Goal: Information Seeking & Learning: Learn about a topic

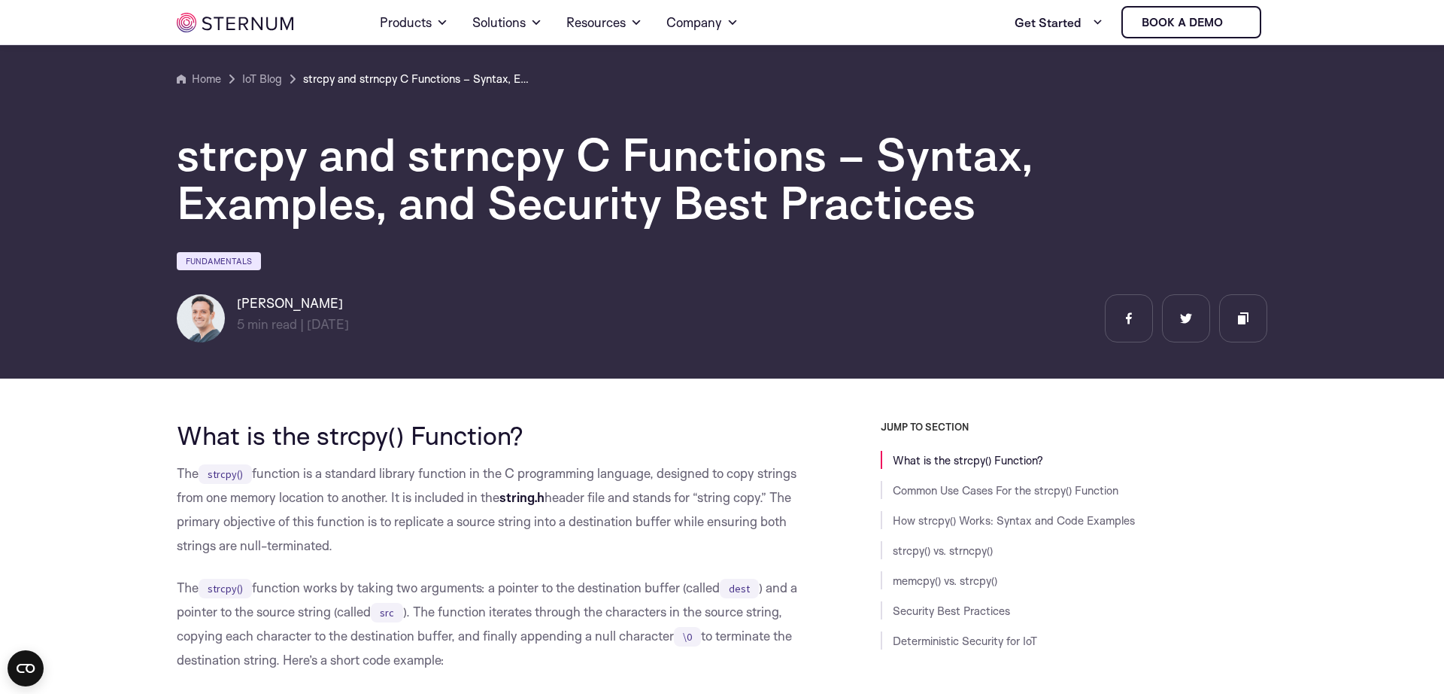
scroll to position [509, 0]
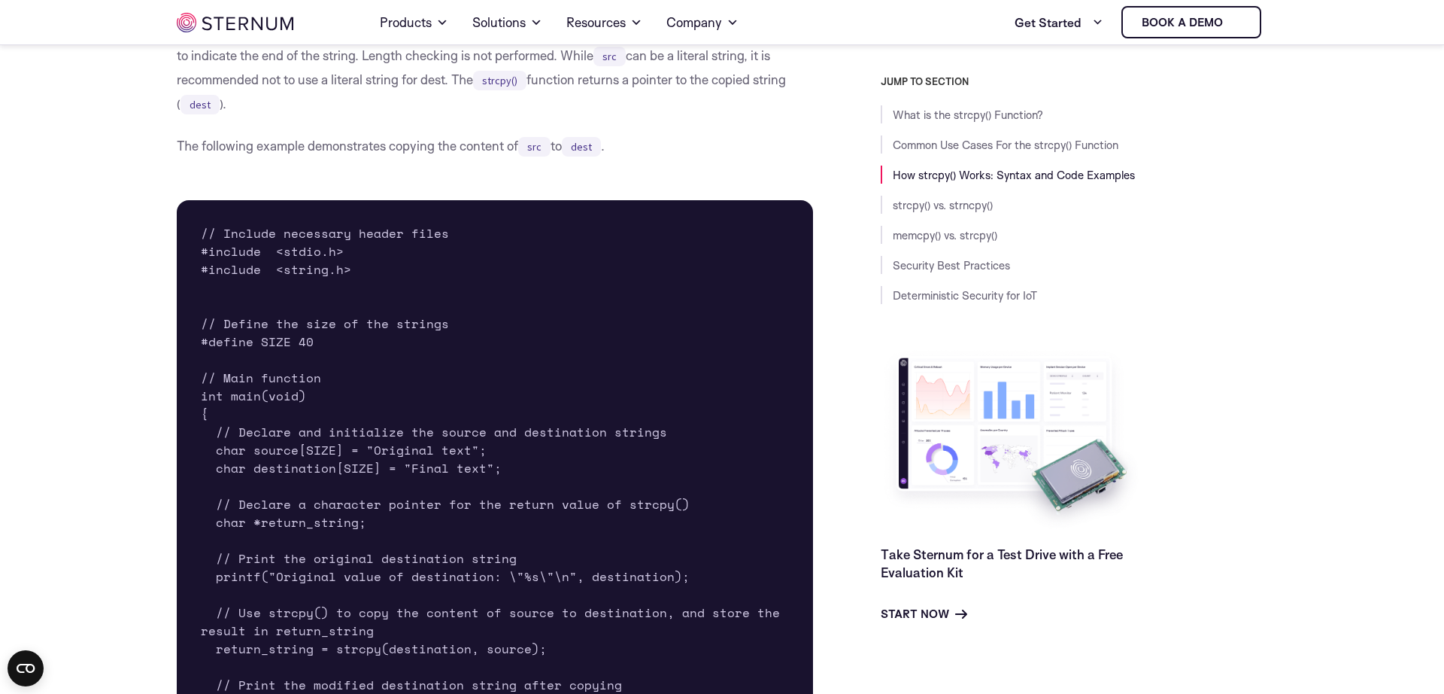
scroll to position [2585, 0]
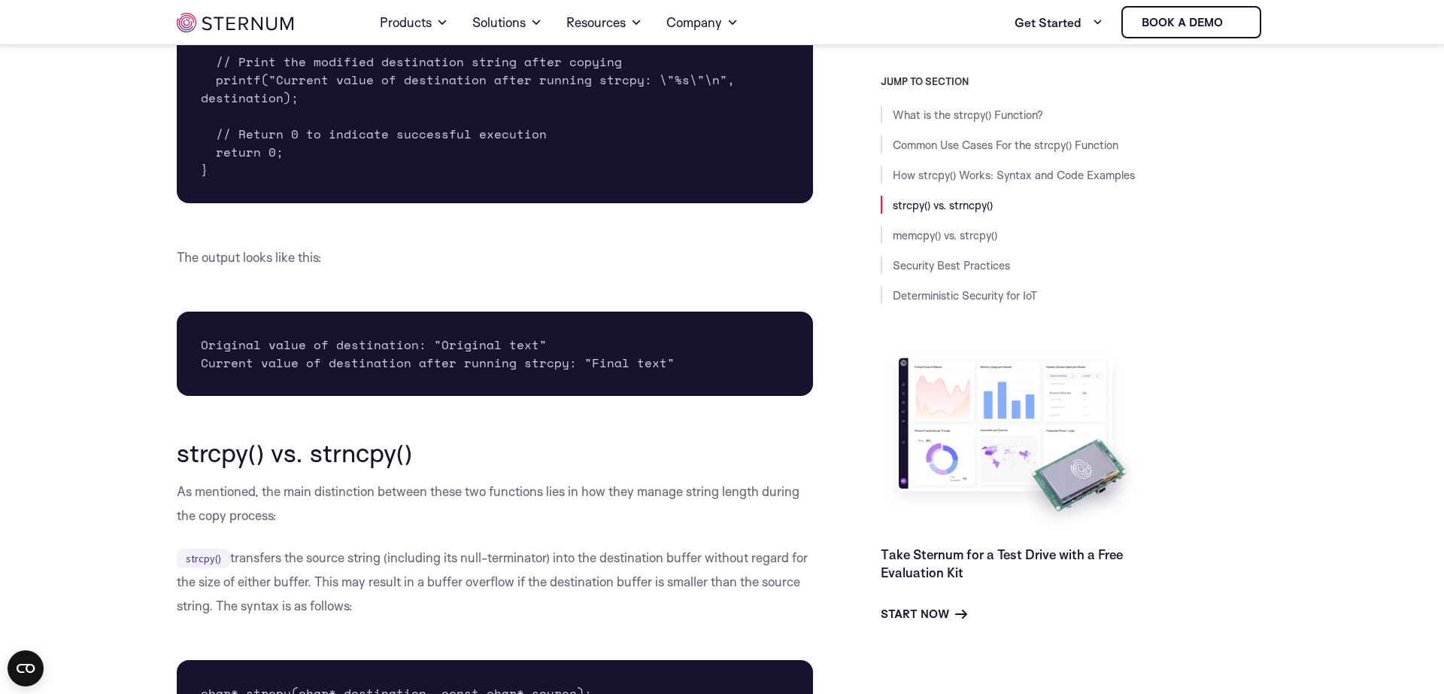
click at [493, 290] on div "What is the strcpy() Function? The strcpy() function is a standard library func…" at bounding box center [495, 560] width 636 height 5460
click at [455, 334] on pre "Original value of destination: "Original text" Current value of destination aft…" at bounding box center [495, 353] width 636 height 84
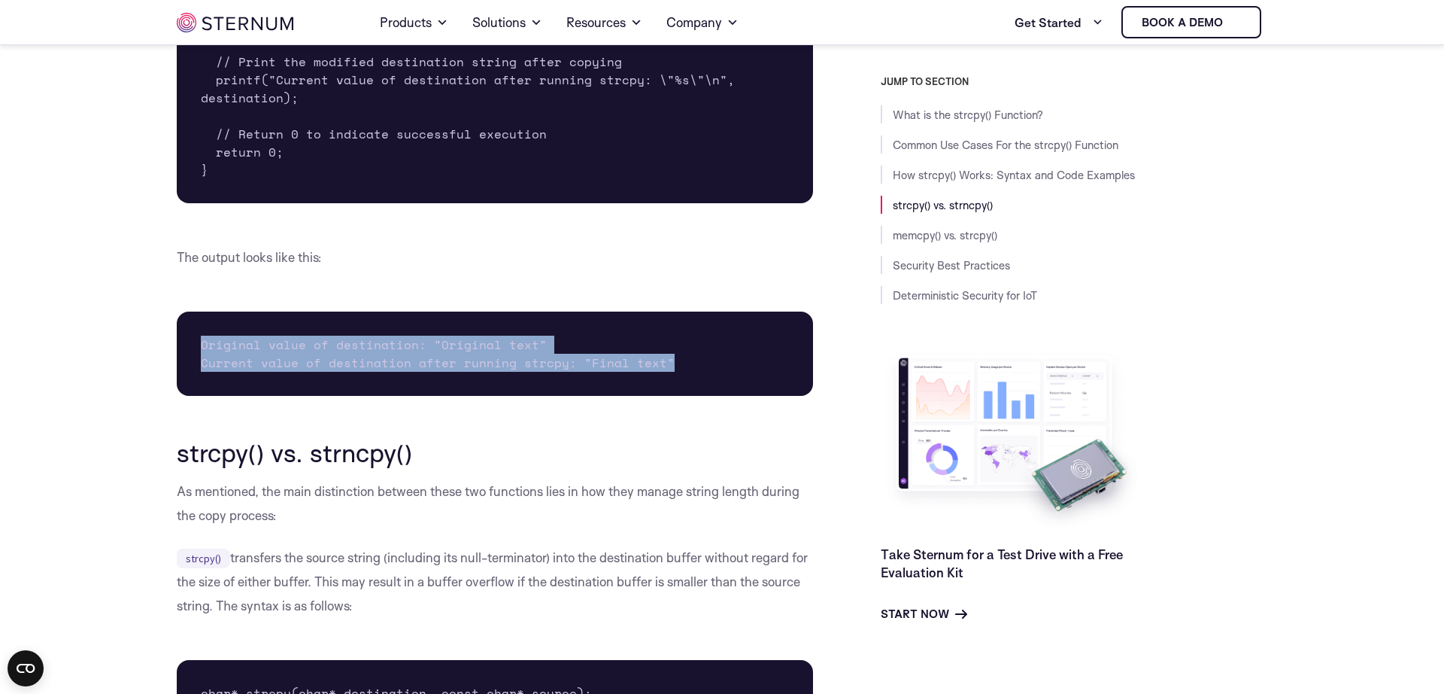
drag, startPoint x: 455, startPoint y: 334, endPoint x: 458, endPoint y: 406, distance: 72.3
click at [458, 396] on pre "Original value of destination: "Original text" Current value of destination aft…" at bounding box center [495, 353] width 636 height 84
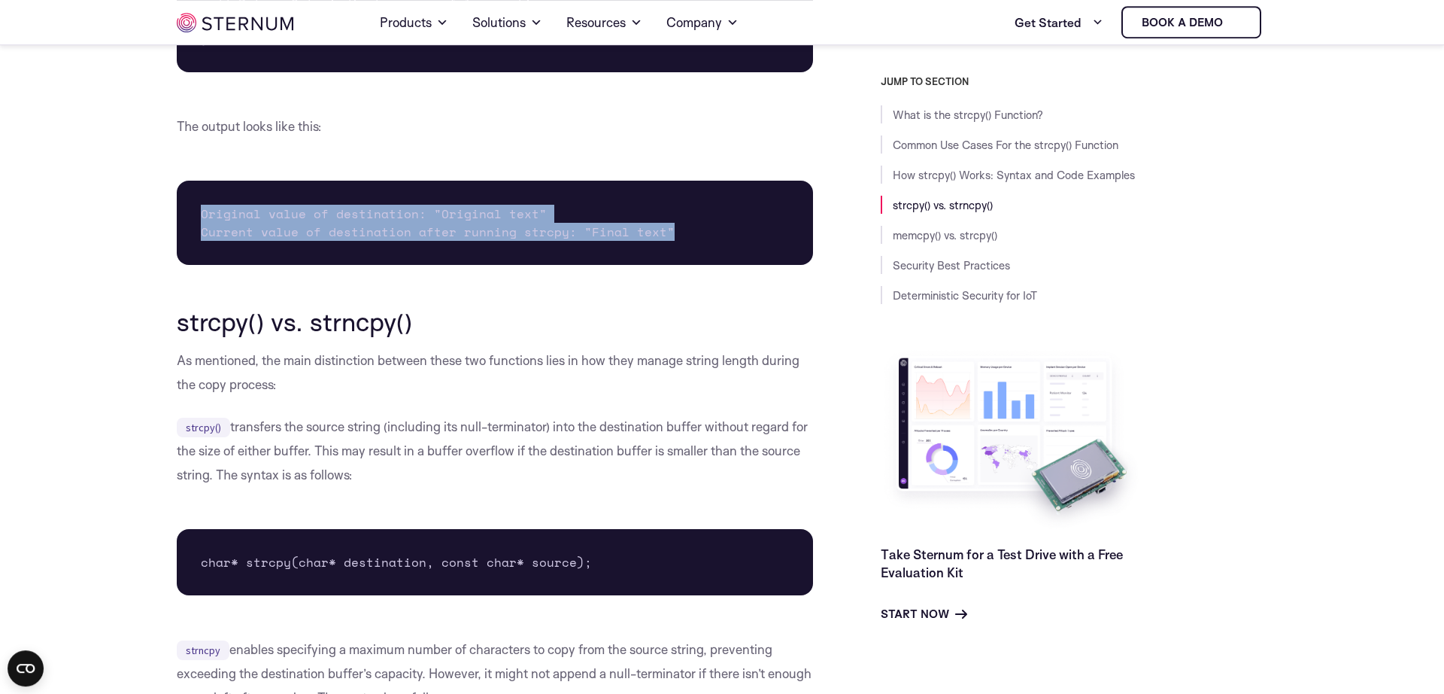
scroll to position [2792, 0]
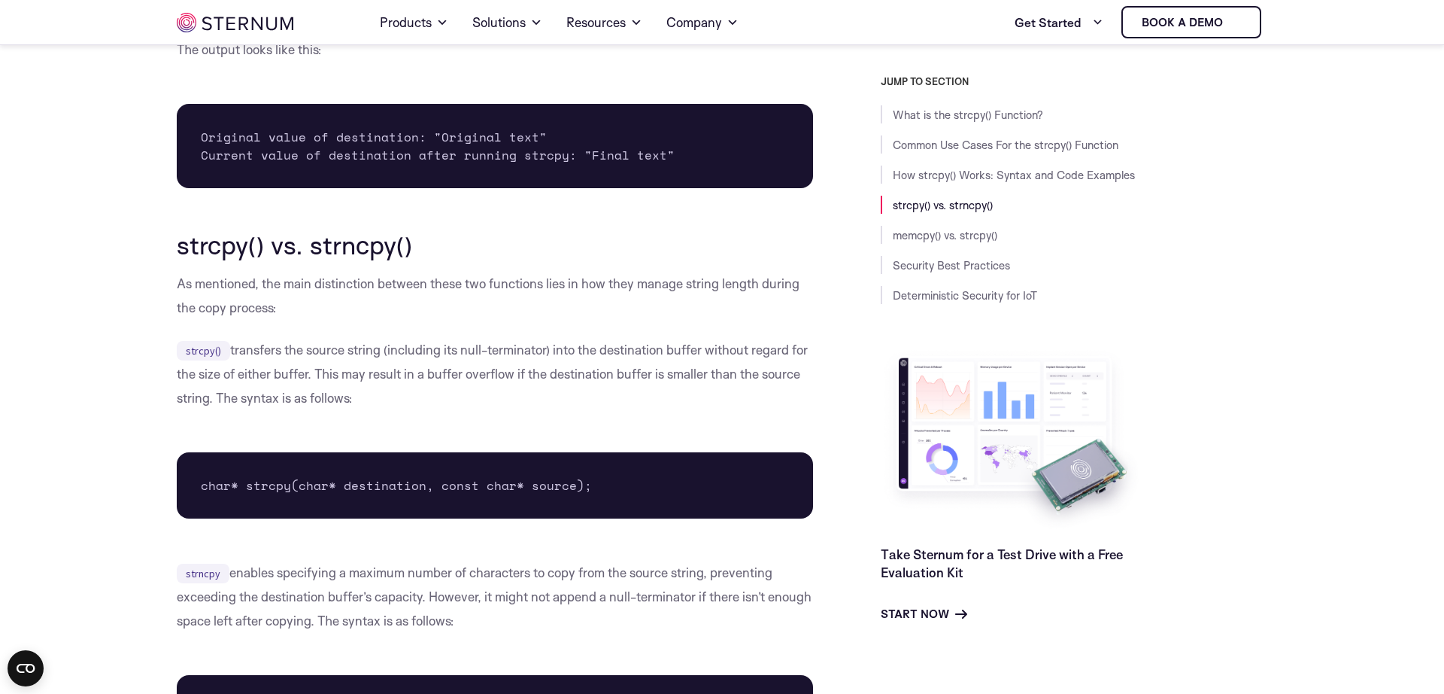
click at [471, 285] on p "As mentioned, the main distinction between these two functions lies in how they…" at bounding box center [495, 296] width 636 height 48
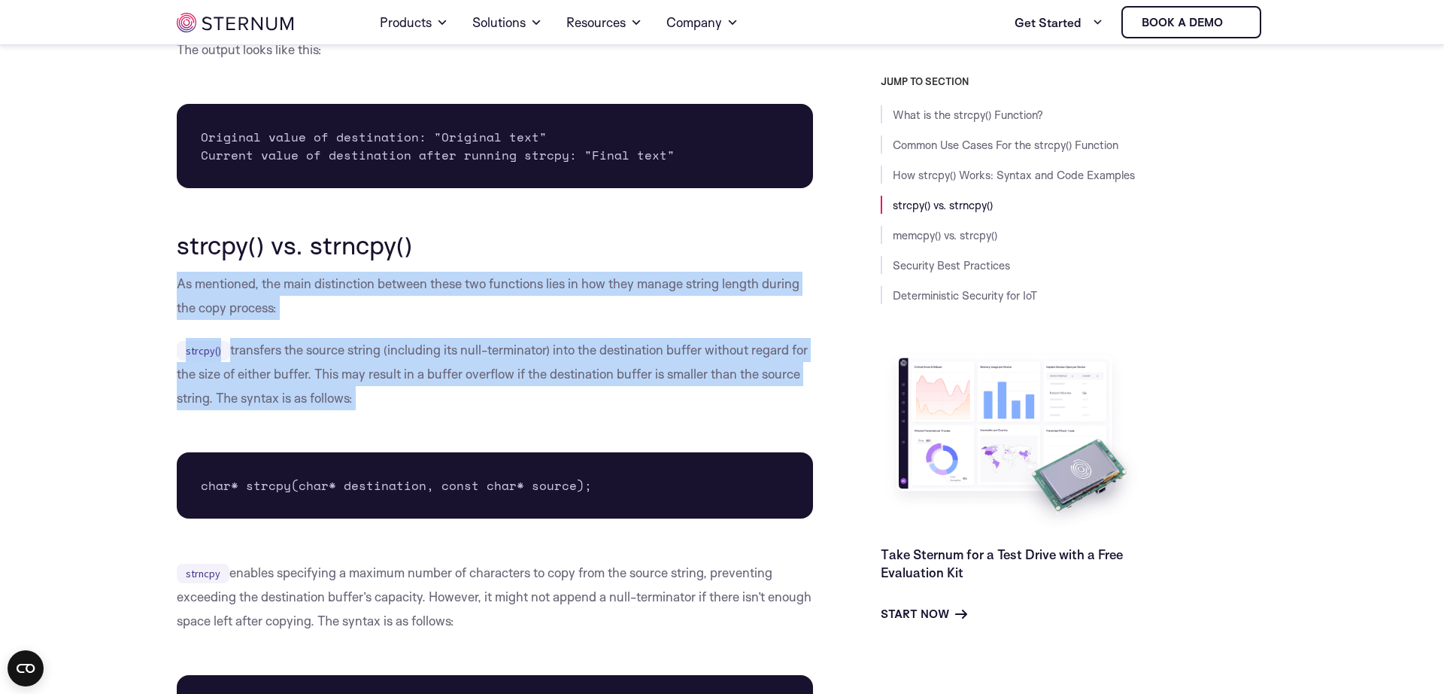
drag, startPoint x: 471, startPoint y: 285, endPoint x: 470, endPoint y: 433, distance: 147.4
click at [470, 433] on div "What is the strcpy() Function? The strcpy() function is a standard library func…" at bounding box center [495, 352] width 636 height 5460
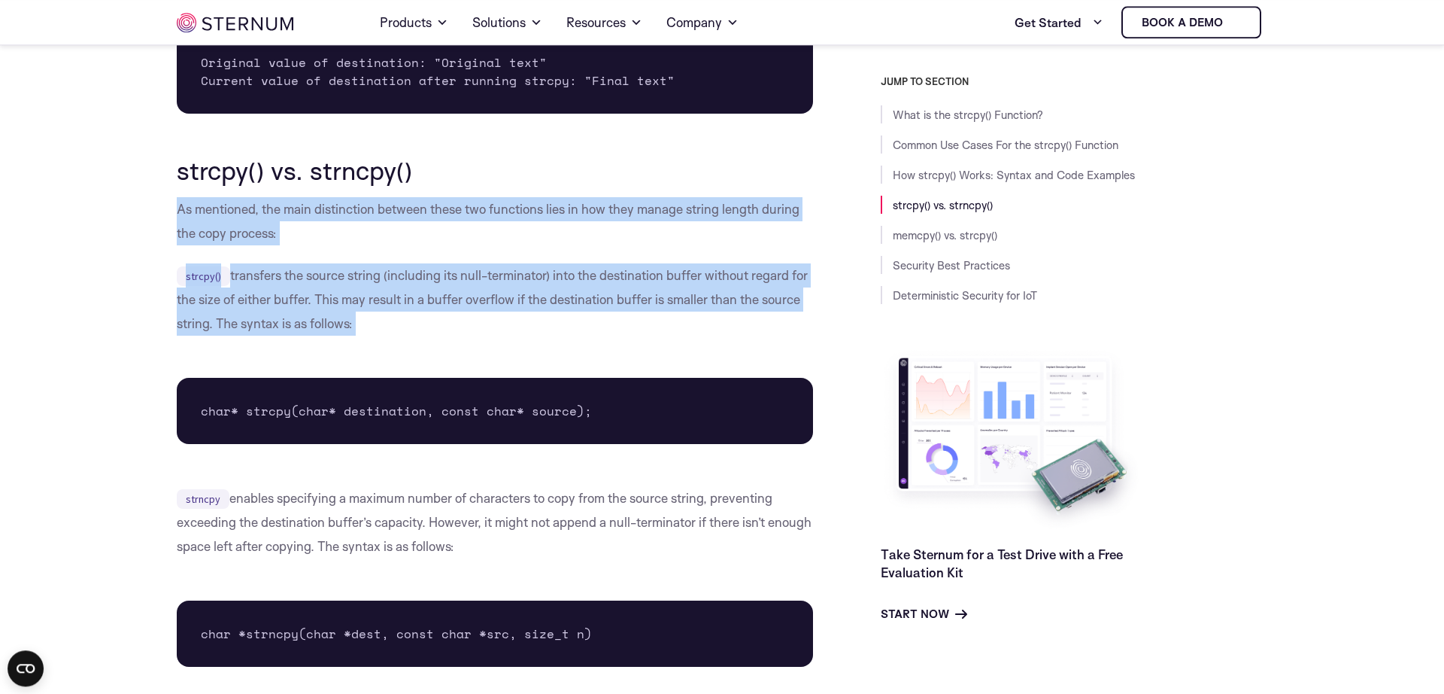
scroll to position [3000, 0]
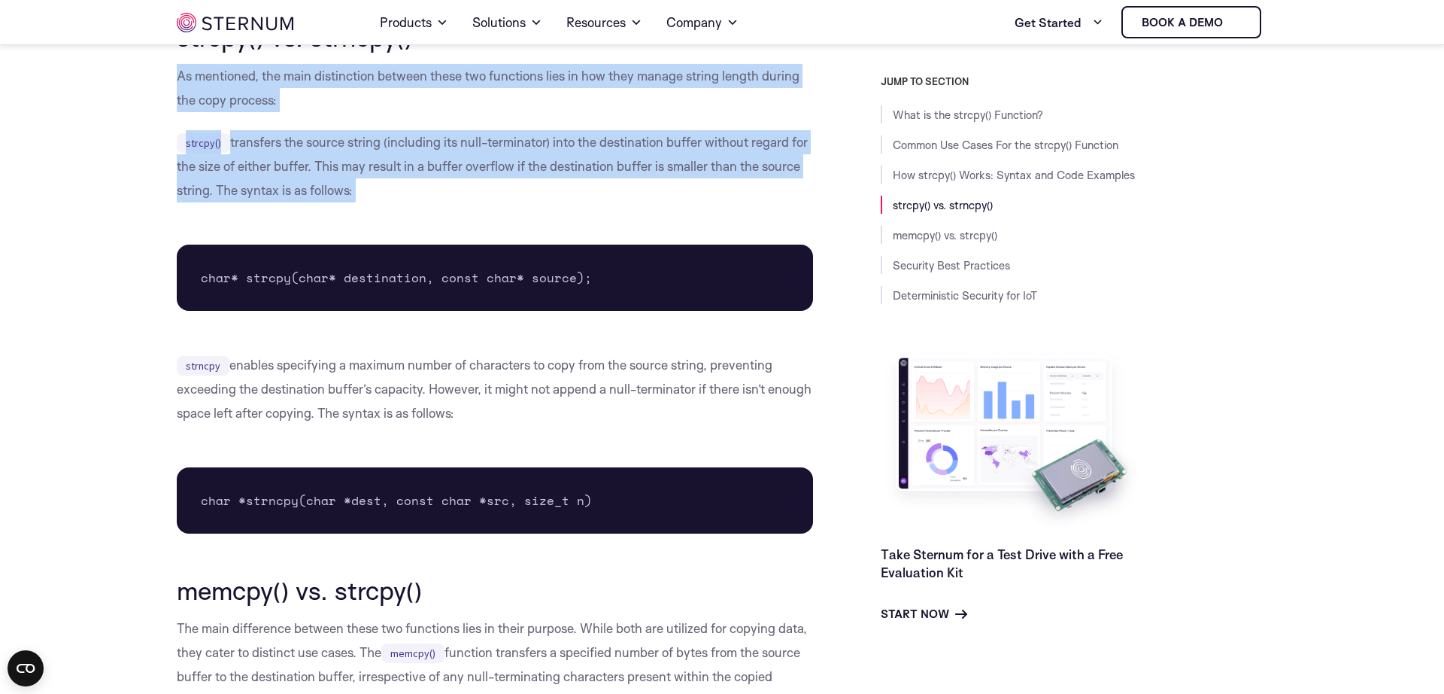
click at [475, 299] on pre "char* strcpy(char* destination, const char* source);" at bounding box center [495, 277] width 636 height 66
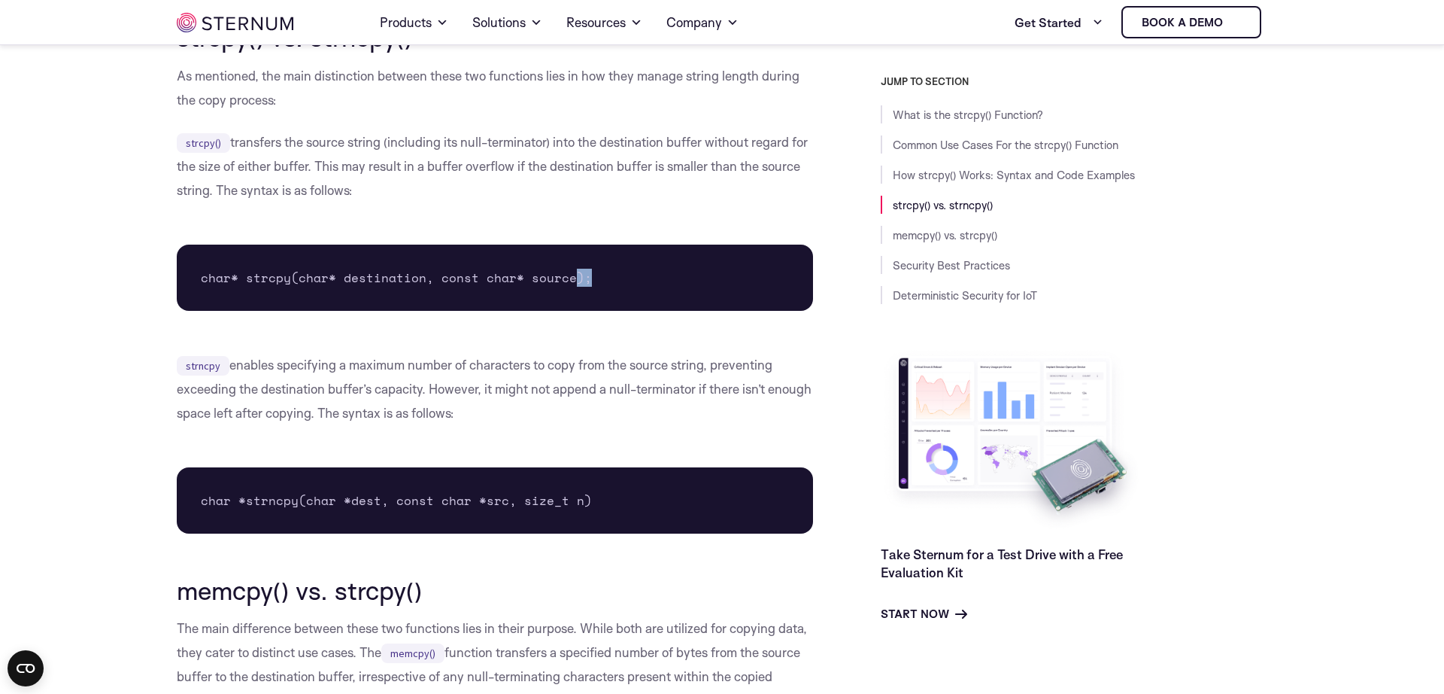
click at [475, 299] on pre "char* strcpy(char* destination, const char* source);" at bounding box center [495, 277] width 636 height 66
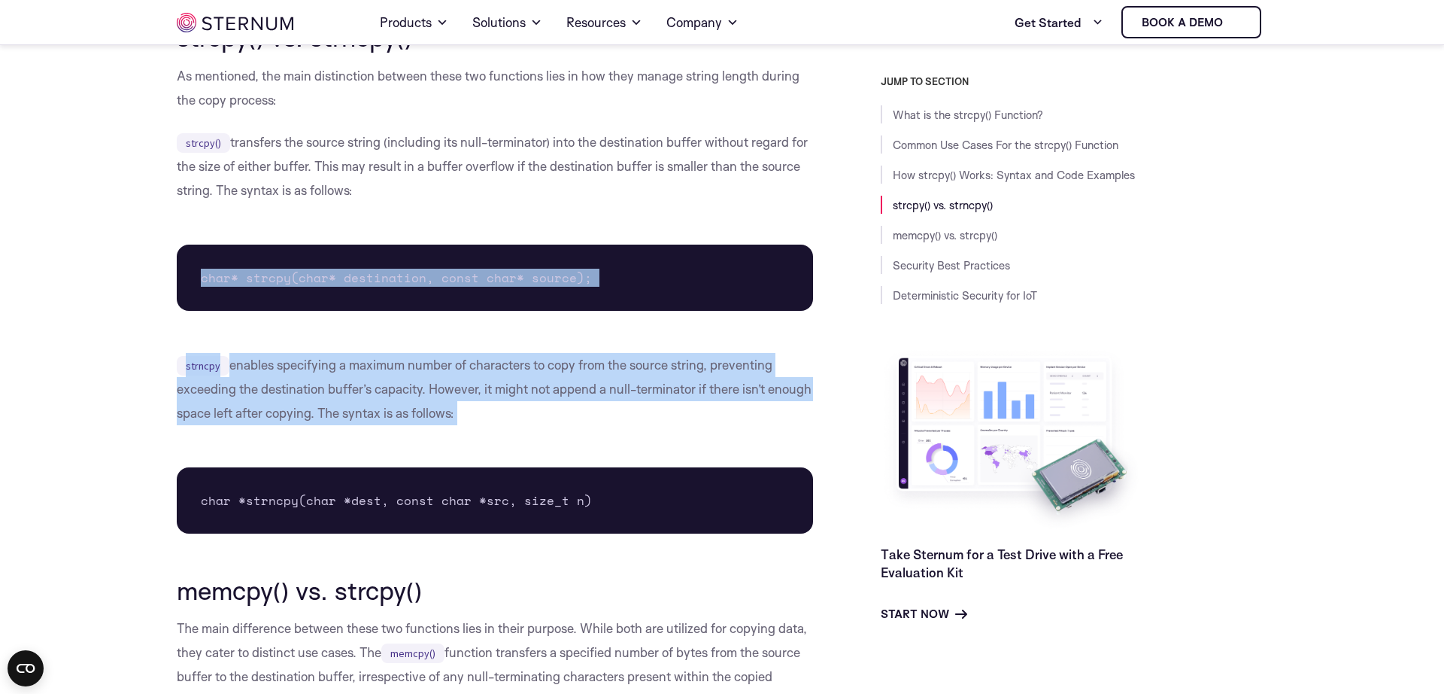
drag, startPoint x: 475, startPoint y: 299, endPoint x: 469, endPoint y: 551, distance: 252.1
click at [469, 311] on pre "char* strcpy(char* destination, const char* source);" at bounding box center [495, 277] width 636 height 66
click at [502, 509] on pre "char *strncpy(char *dest, const char *src, size_t n)" at bounding box center [495, 500] width 636 height 66
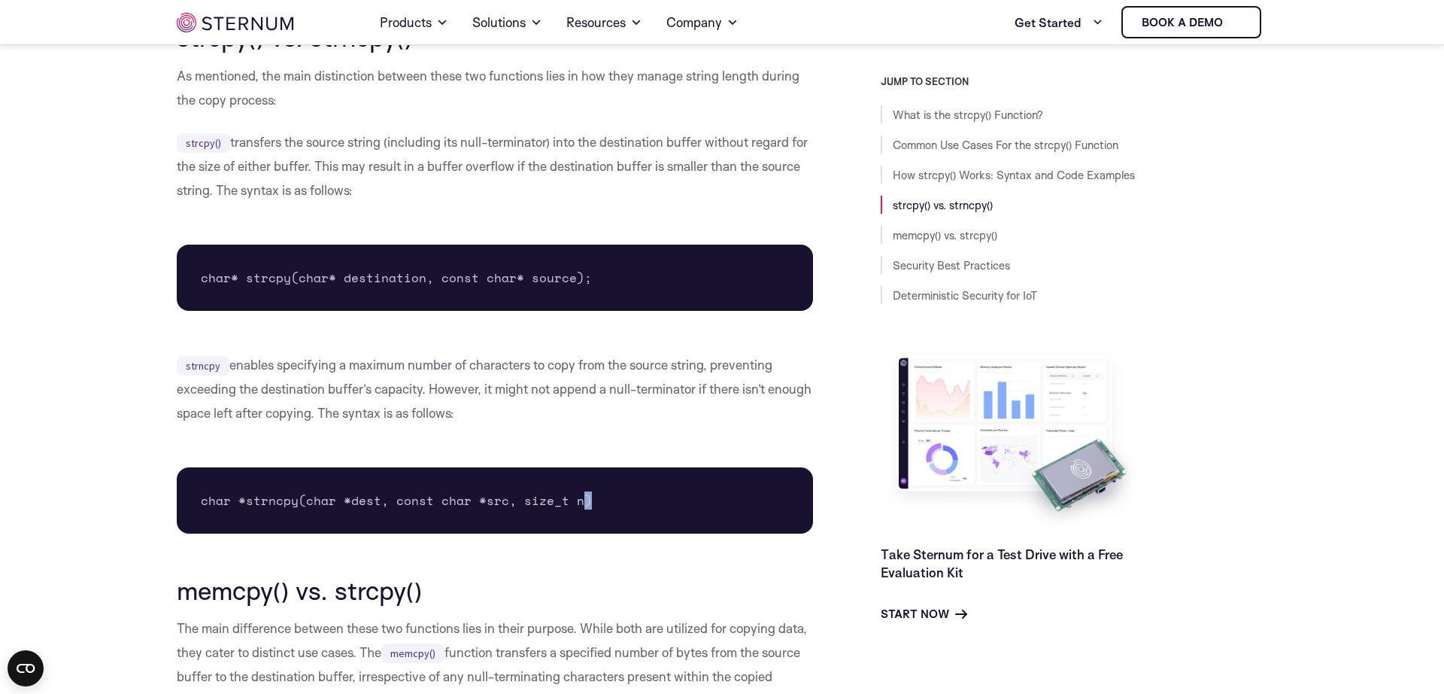
click at [502, 509] on pre "char *strncpy(char *dest, const char *src, size_t n)" at bounding box center [495, 500] width 636 height 66
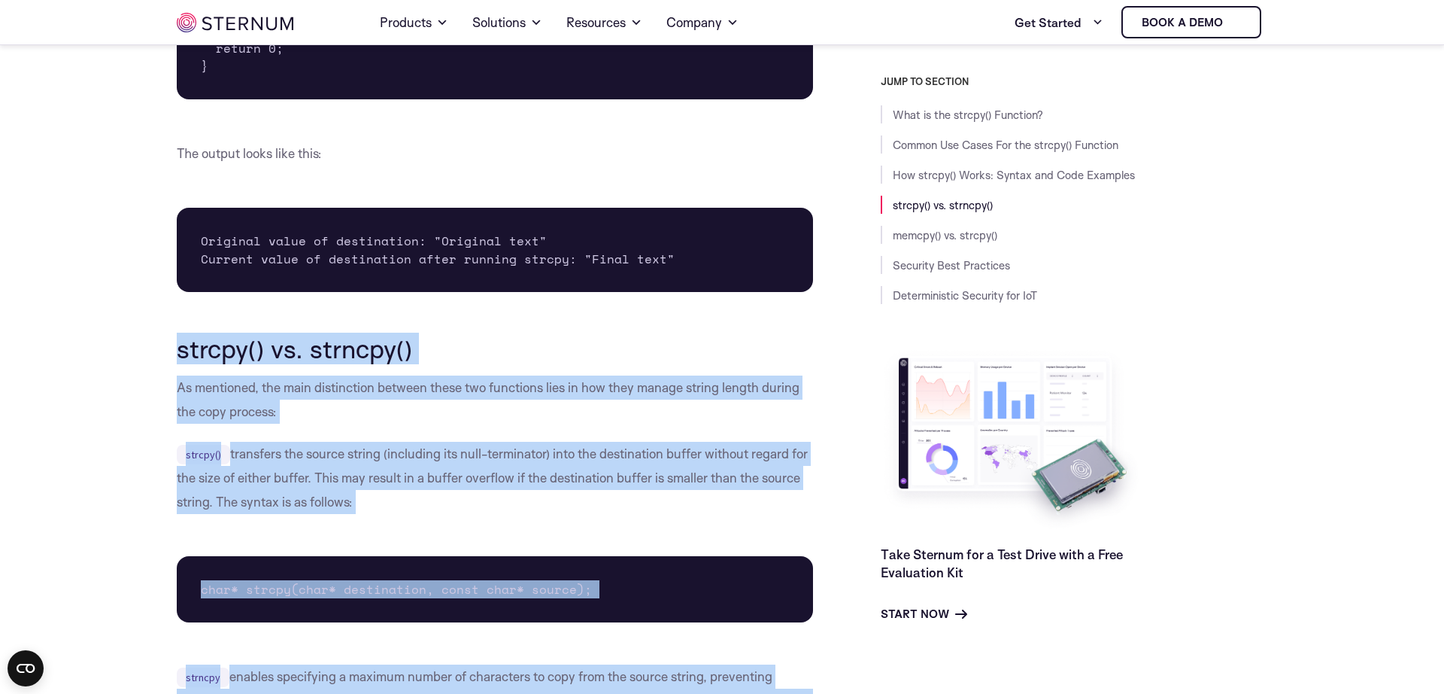
drag, startPoint x: 502, startPoint y: 509, endPoint x: 406, endPoint y: 347, distance: 188.9
click at [442, 375] on div "What is the strcpy() Function? The strcpy() function is a standard library func…" at bounding box center [495, 456] width 636 height 5460
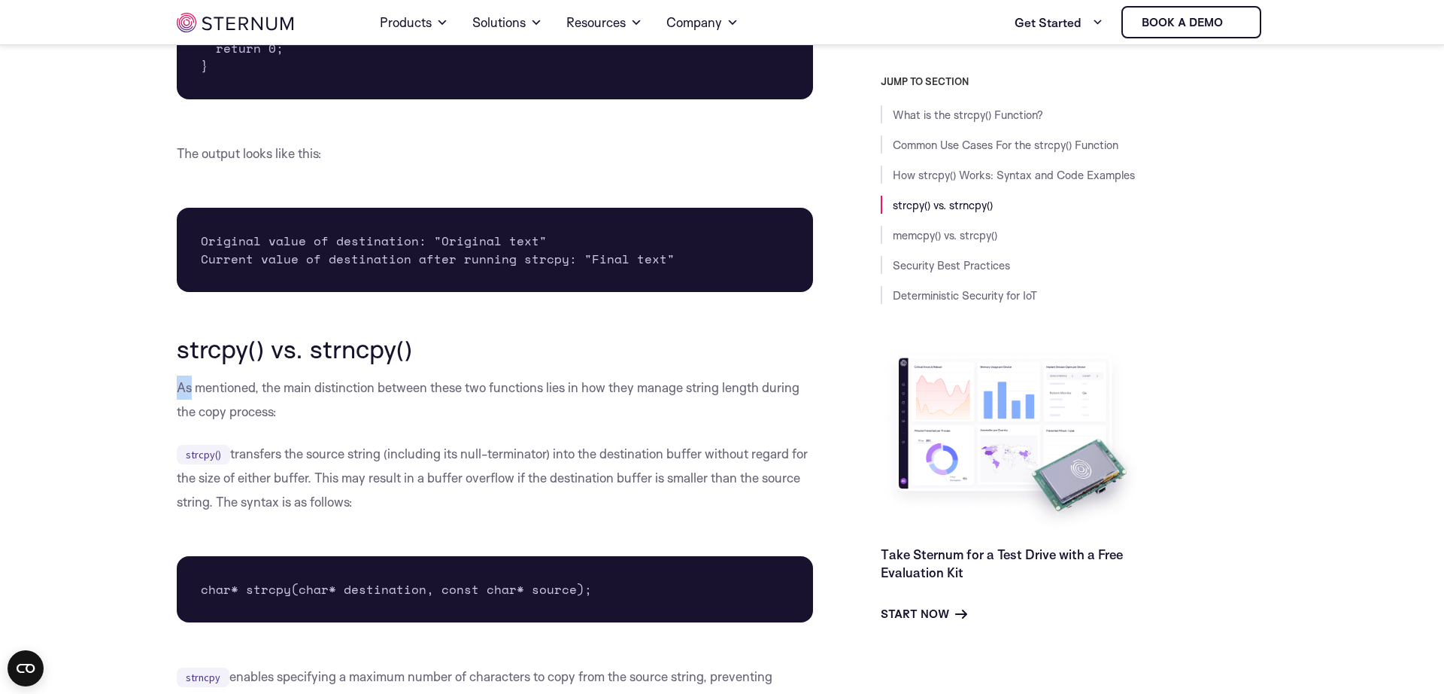
click at [442, 375] on div "What is the strcpy() Function? The strcpy() function is a standard library func…" at bounding box center [495, 456] width 636 height 5460
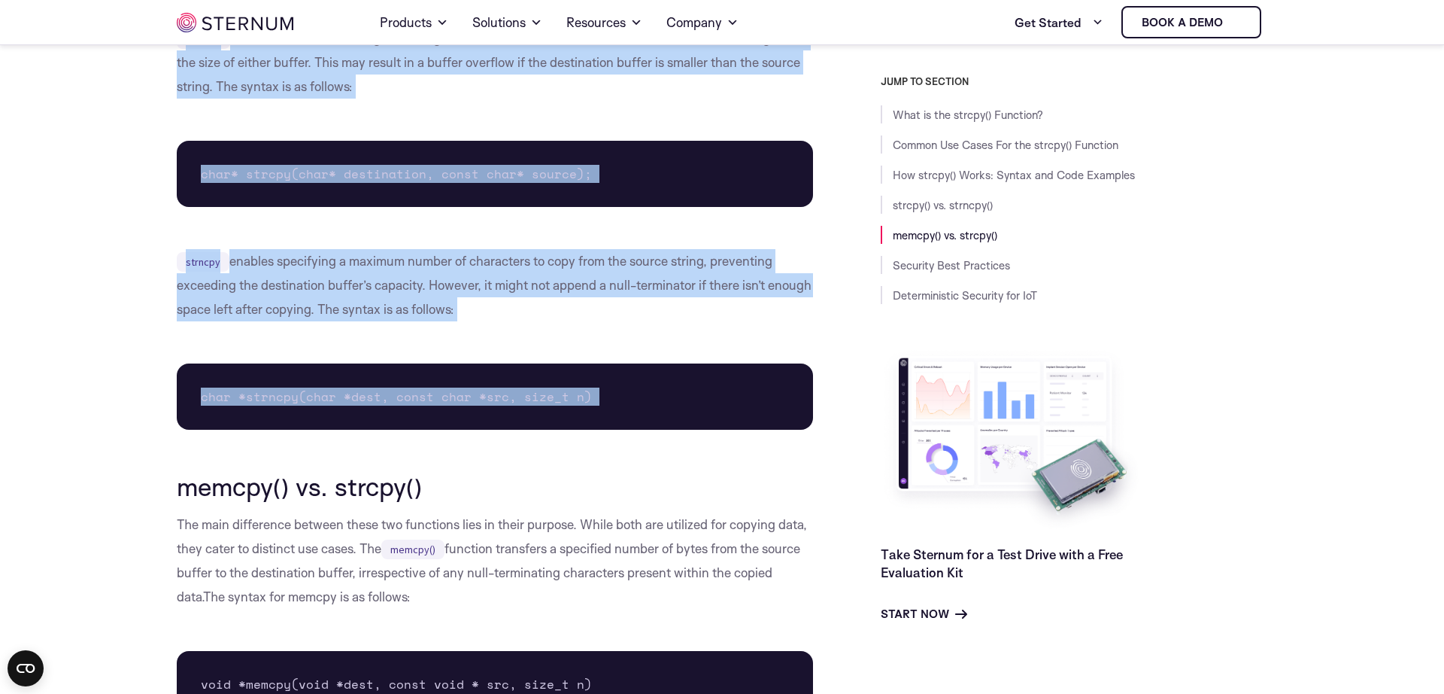
drag, startPoint x: 442, startPoint y: 375, endPoint x: 445, endPoint y: 455, distance: 80.5
click at [445, 455] on div "What is the strcpy() Function? The strcpy() function is a standard library func…" at bounding box center [495, 41] width 636 height 5460
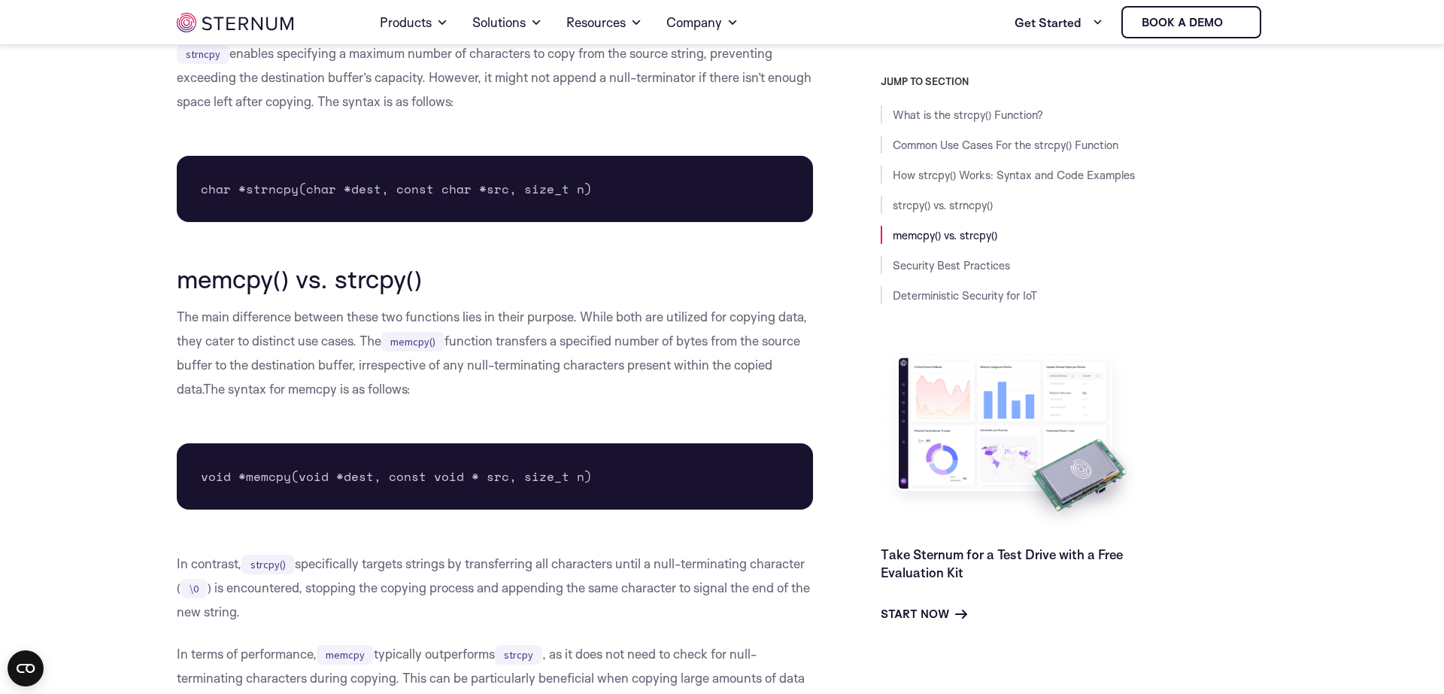
click at [486, 336] on p "The main difference between these two functions lies in their purpose. While bo…" at bounding box center [495, 353] width 636 height 96
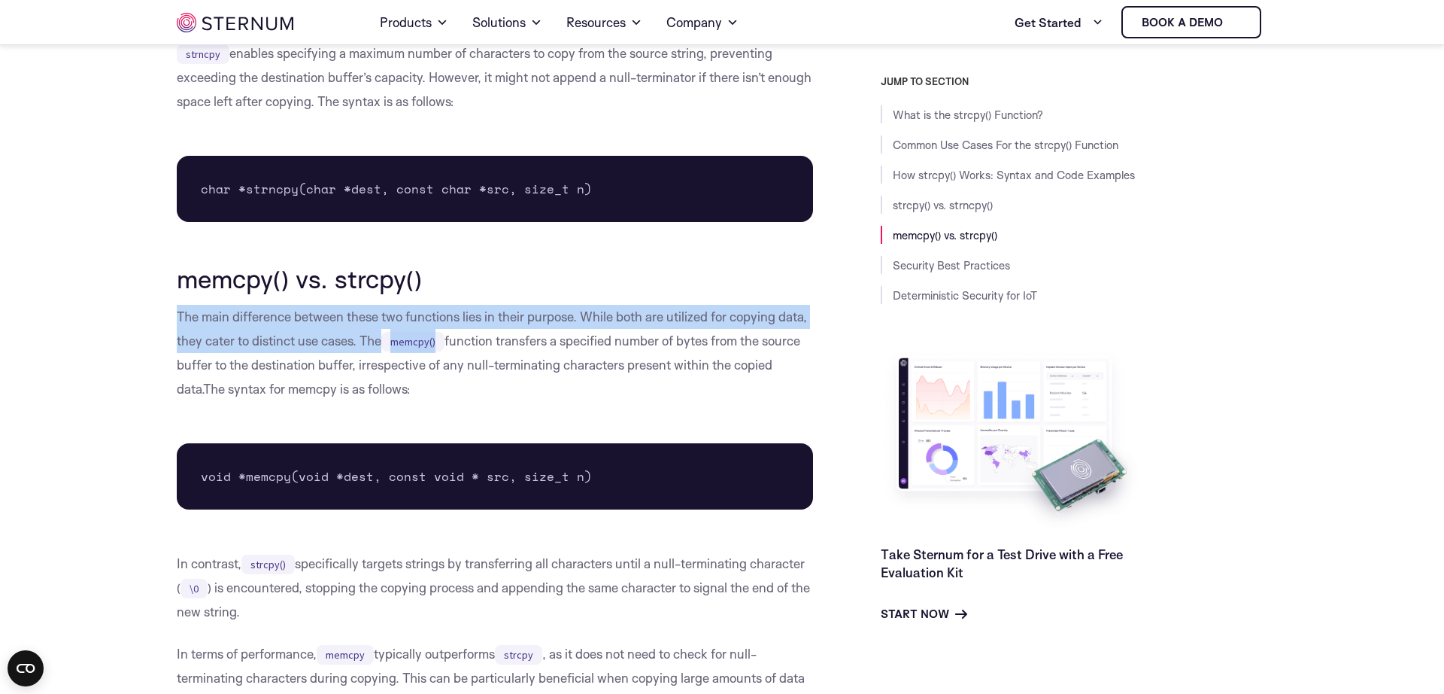
scroll to position [3726, 0]
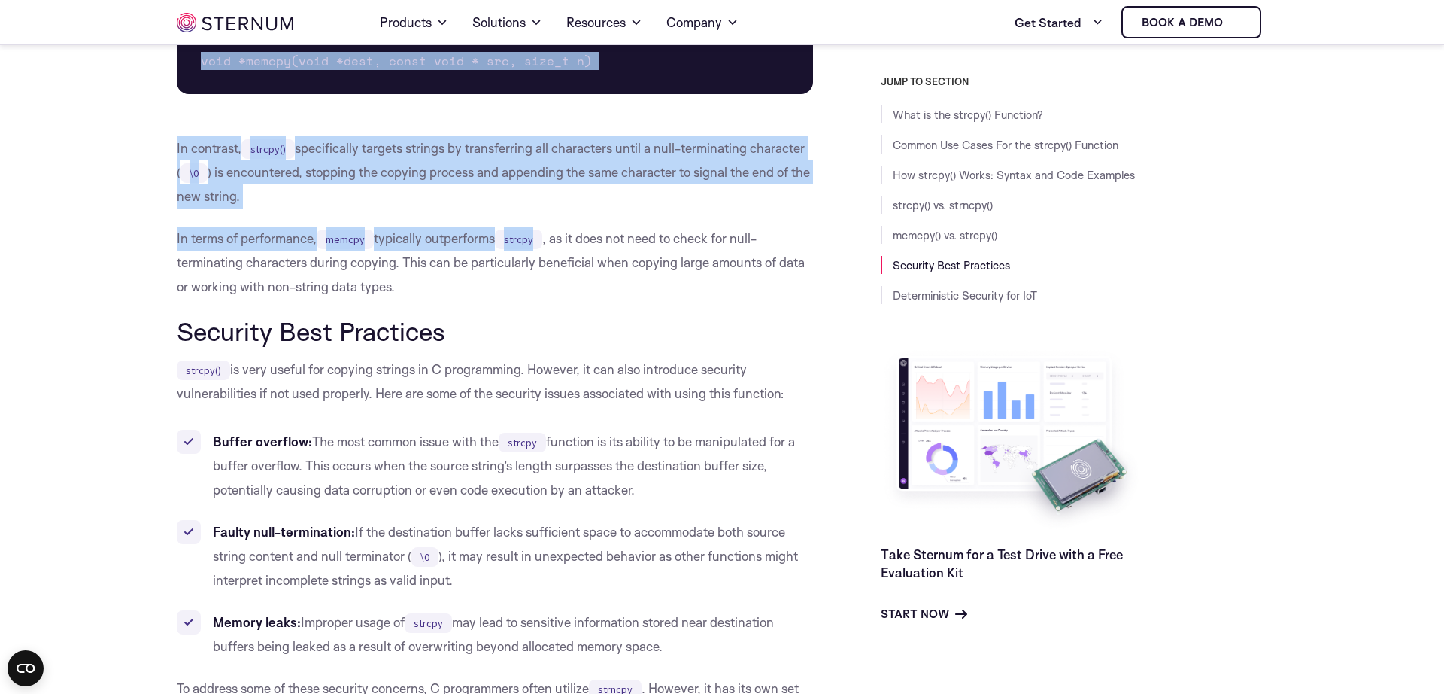
drag, startPoint x: 486, startPoint y: 336, endPoint x: 458, endPoint y: 273, distance: 69.0
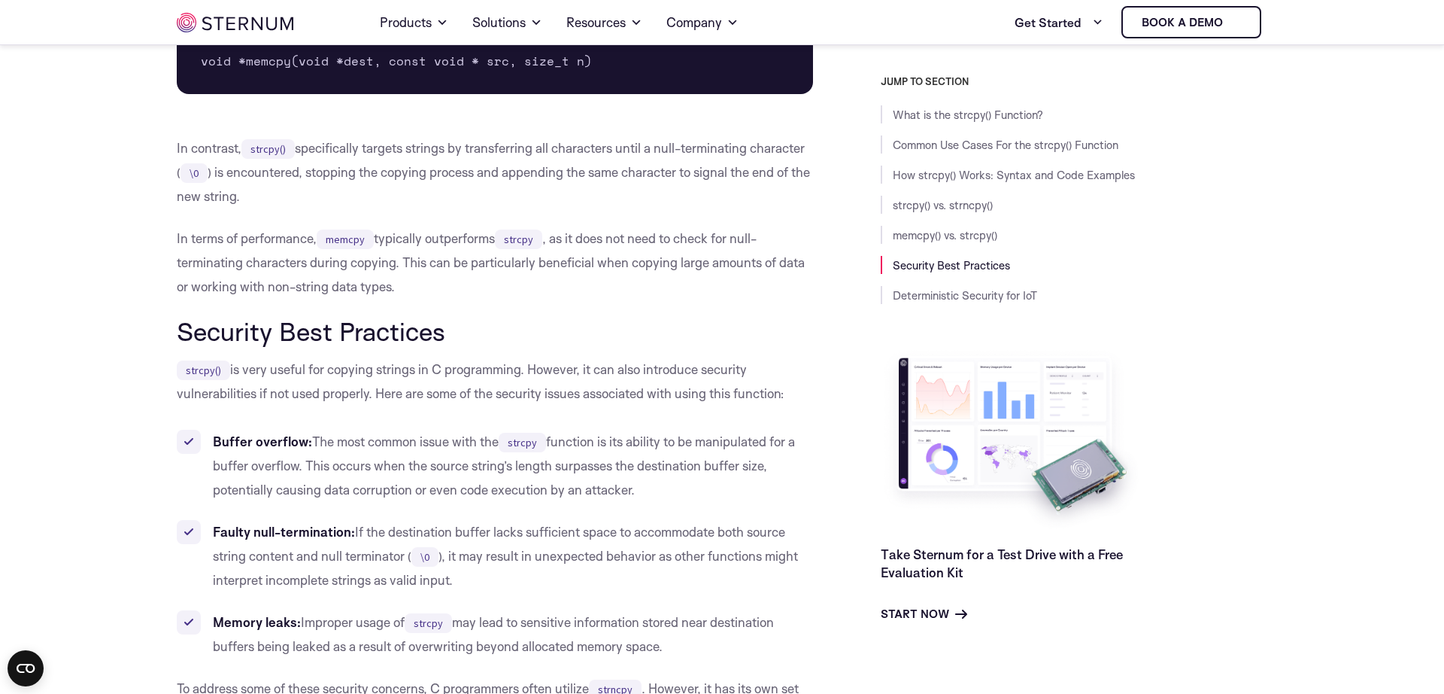
click at [529, 381] on p "strcpy() is very useful for copying strings in C programming. However, it can a…" at bounding box center [495, 381] width 636 height 48
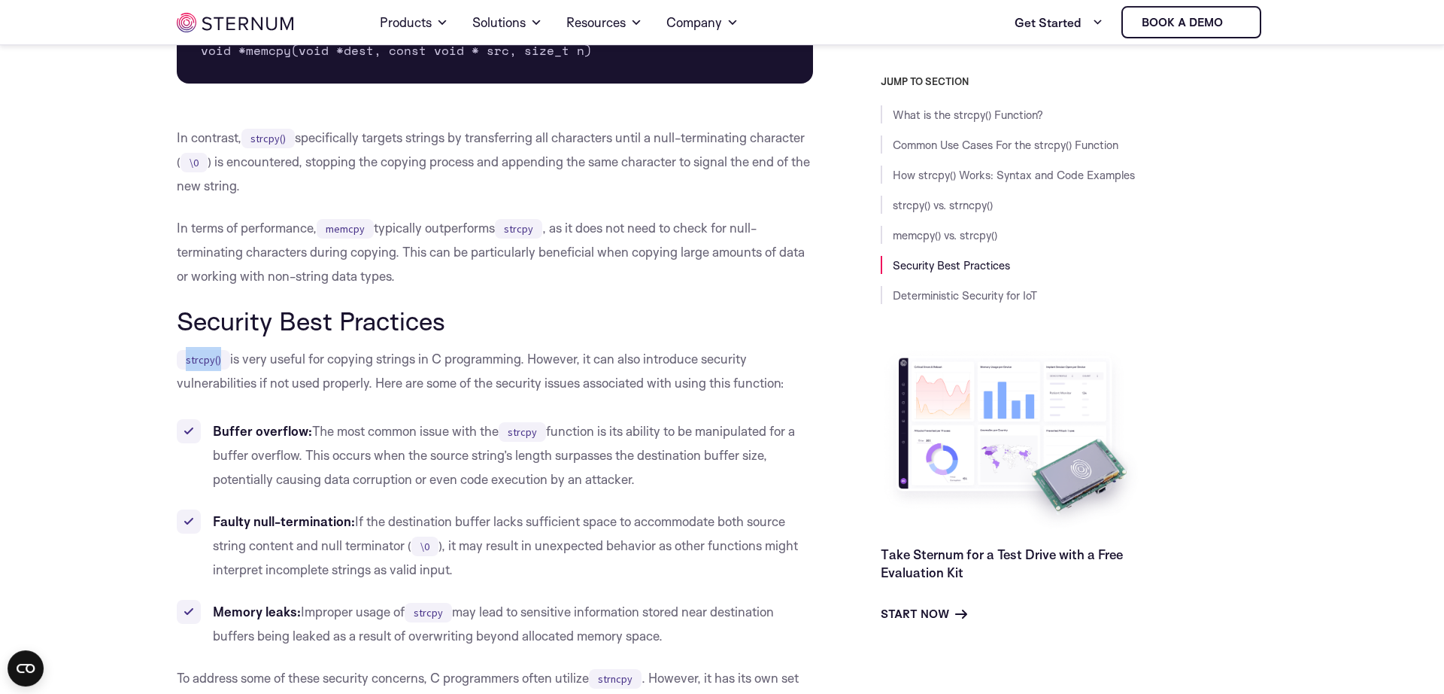
scroll to position [4038, 0]
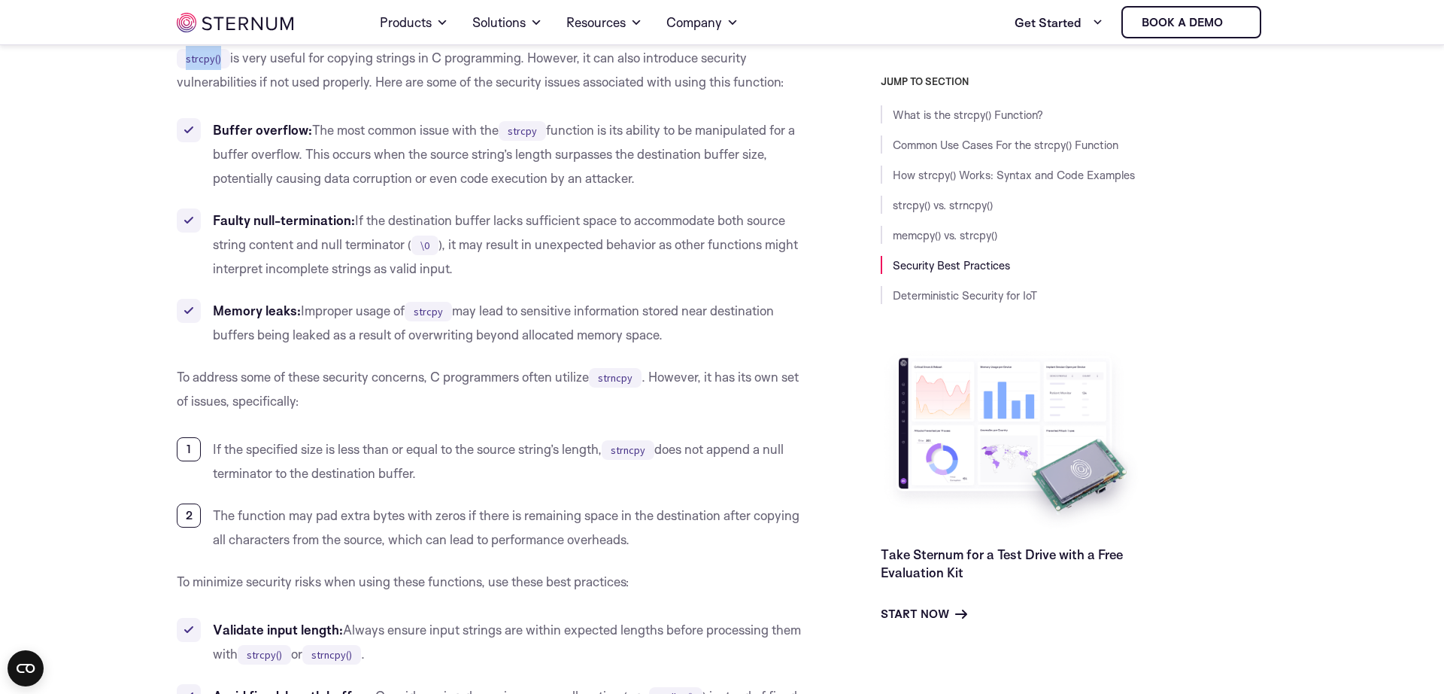
click at [529, 52] on p "strcpy() is very useful for copying strings in C programming. However, it can a…" at bounding box center [495, 70] width 636 height 48
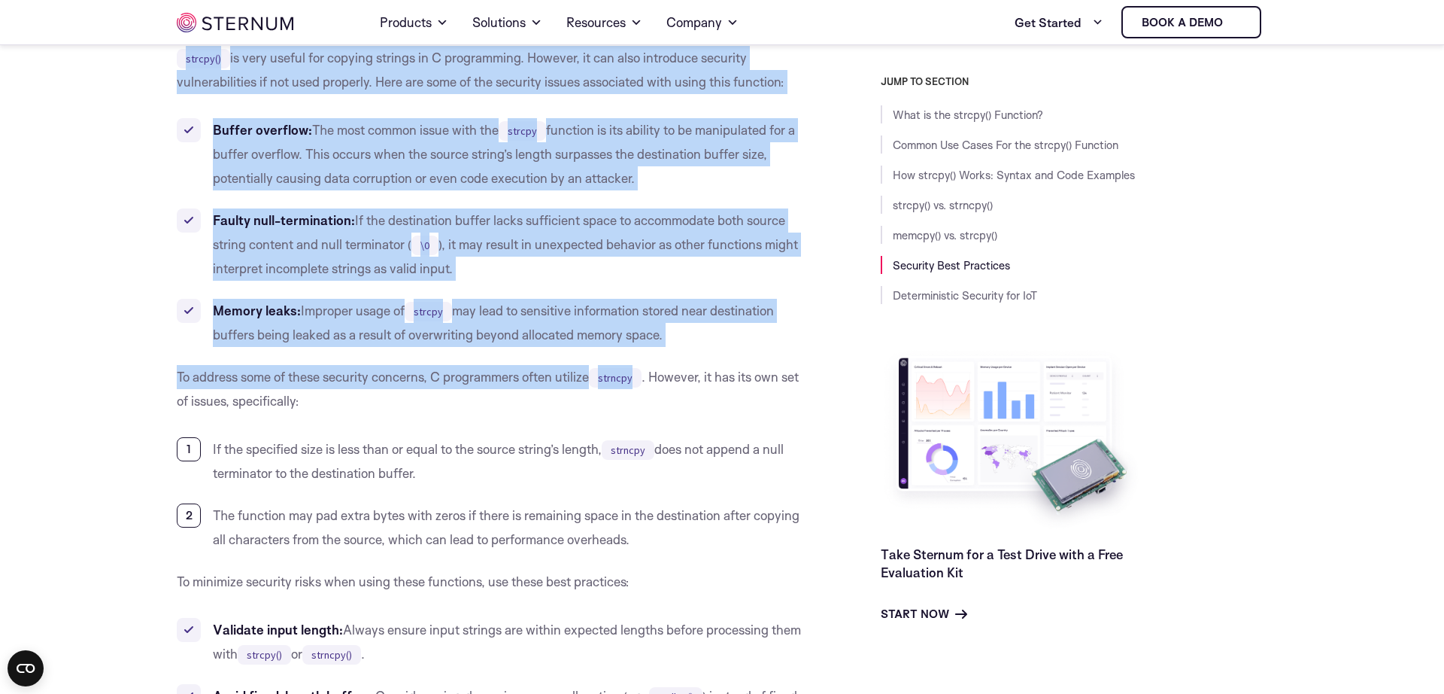
drag, startPoint x: 529, startPoint y: 52, endPoint x: 476, endPoint y: 371, distance: 323.2
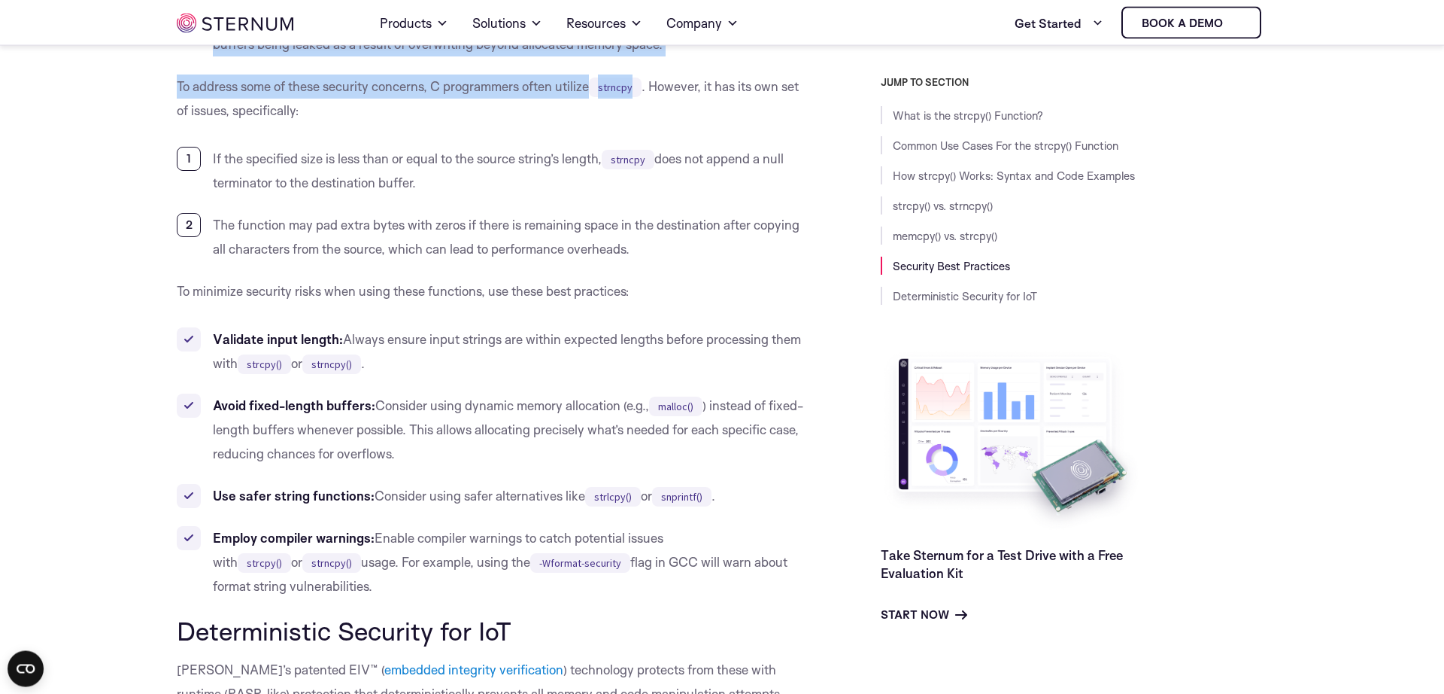
scroll to position [4349, 0]
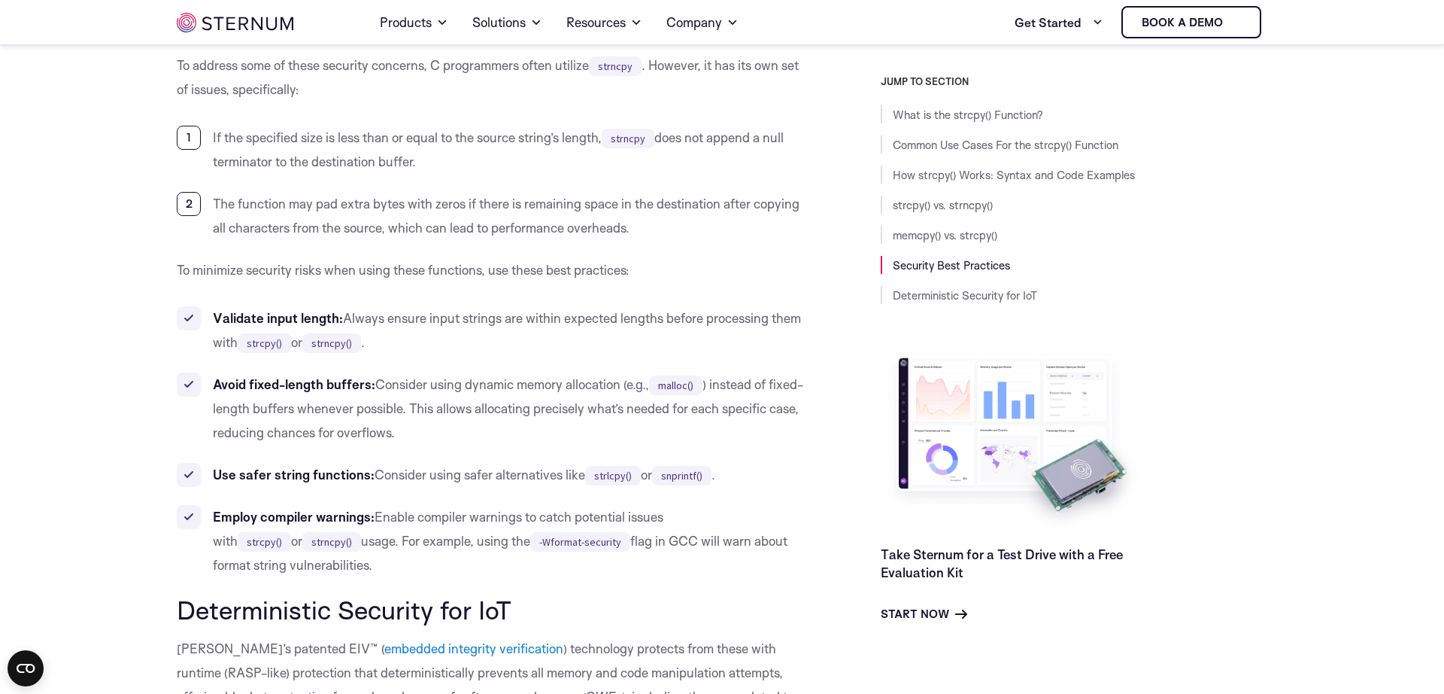
click at [508, 334] on li "Validate input length: Always ensure input strings are within expected lengths …" at bounding box center [495, 330] width 636 height 48
click at [552, 314] on li "Validate input length: Always ensure input strings are within expected lengths …" at bounding box center [495, 330] width 636 height 48
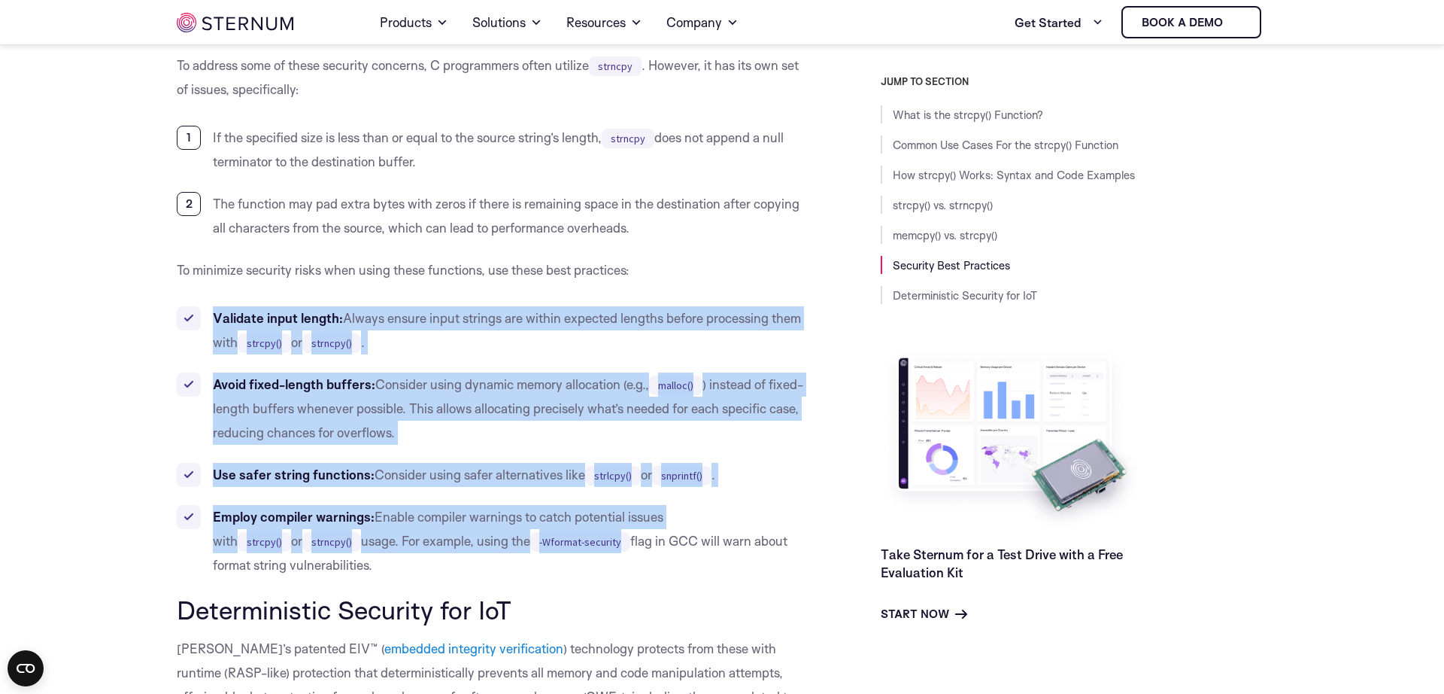
drag, startPoint x: 552, startPoint y: 314, endPoint x: 548, endPoint y: 520, distance: 206.1
click at [549, 520] on ul "Validate input length: Always ensure input strings are within expected lengths …" at bounding box center [495, 441] width 636 height 271
click at [547, 531] on li "Employ compiler warnings: Enable compiler warnings to catch potential issues wi…" at bounding box center [495, 541] width 636 height 72
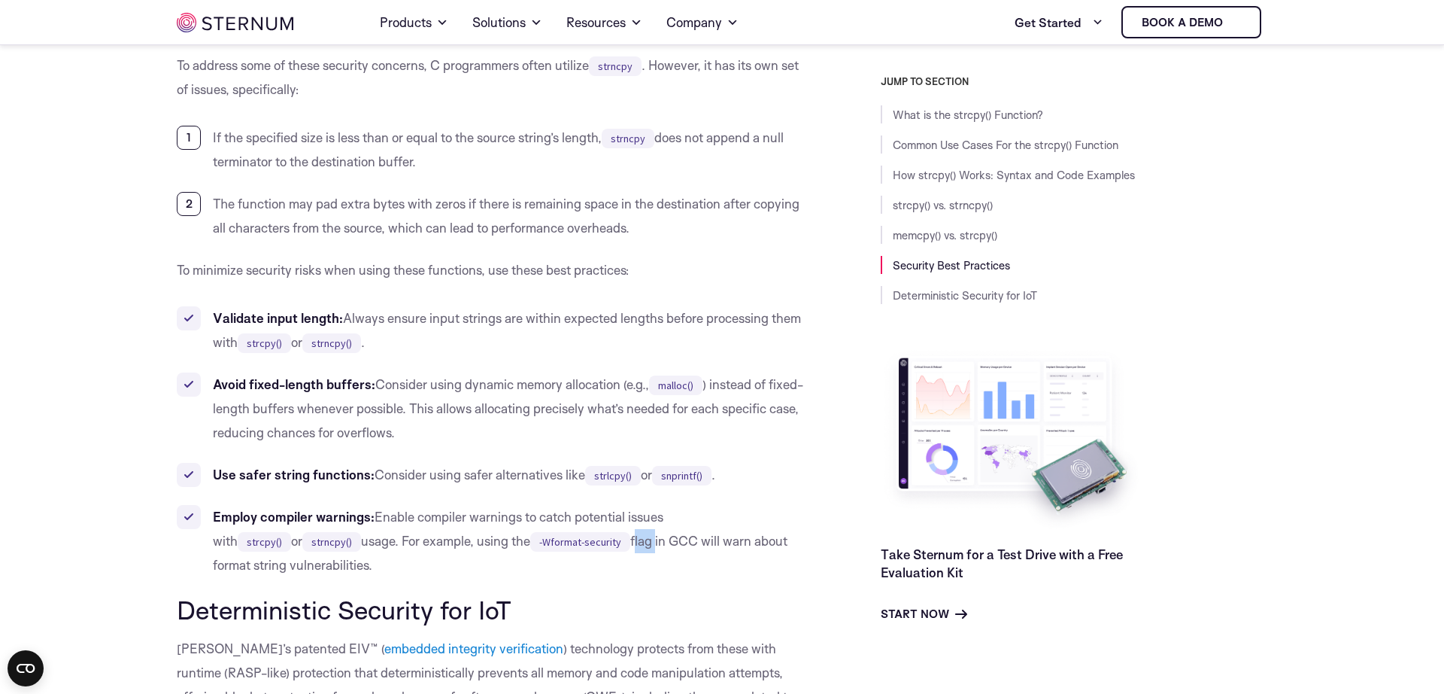
click at [547, 531] on li "Employ compiler warnings: Enable compiler warnings to catch potential issues wi…" at bounding box center [495, 541] width 636 height 72
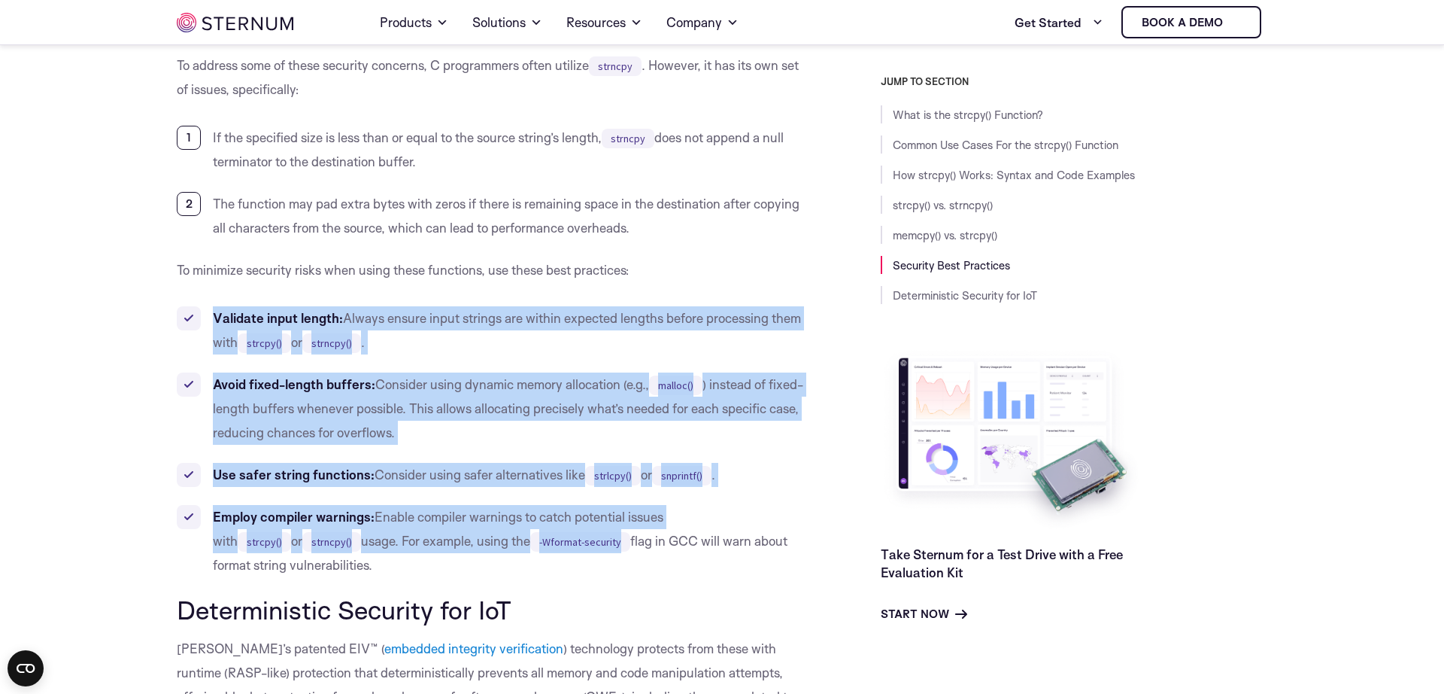
drag, startPoint x: 547, startPoint y: 531, endPoint x: 581, endPoint y: 311, distance: 222.2
click at [581, 311] on ul "Validate input length: Always ensure input strings are within expected lengths …" at bounding box center [495, 441] width 636 height 271
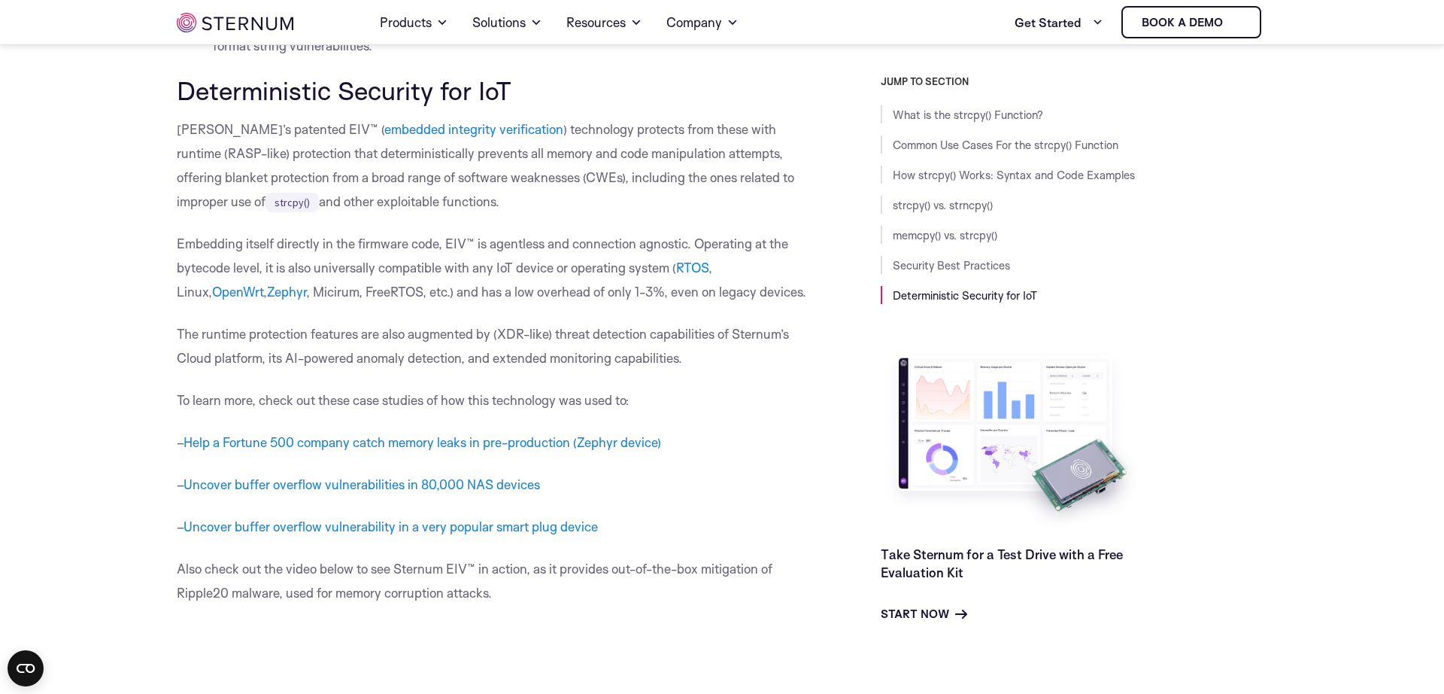
click at [584, 322] on p "The runtime protection features are also augmented by (XDR-like) threat detecti…" at bounding box center [495, 346] width 636 height 48
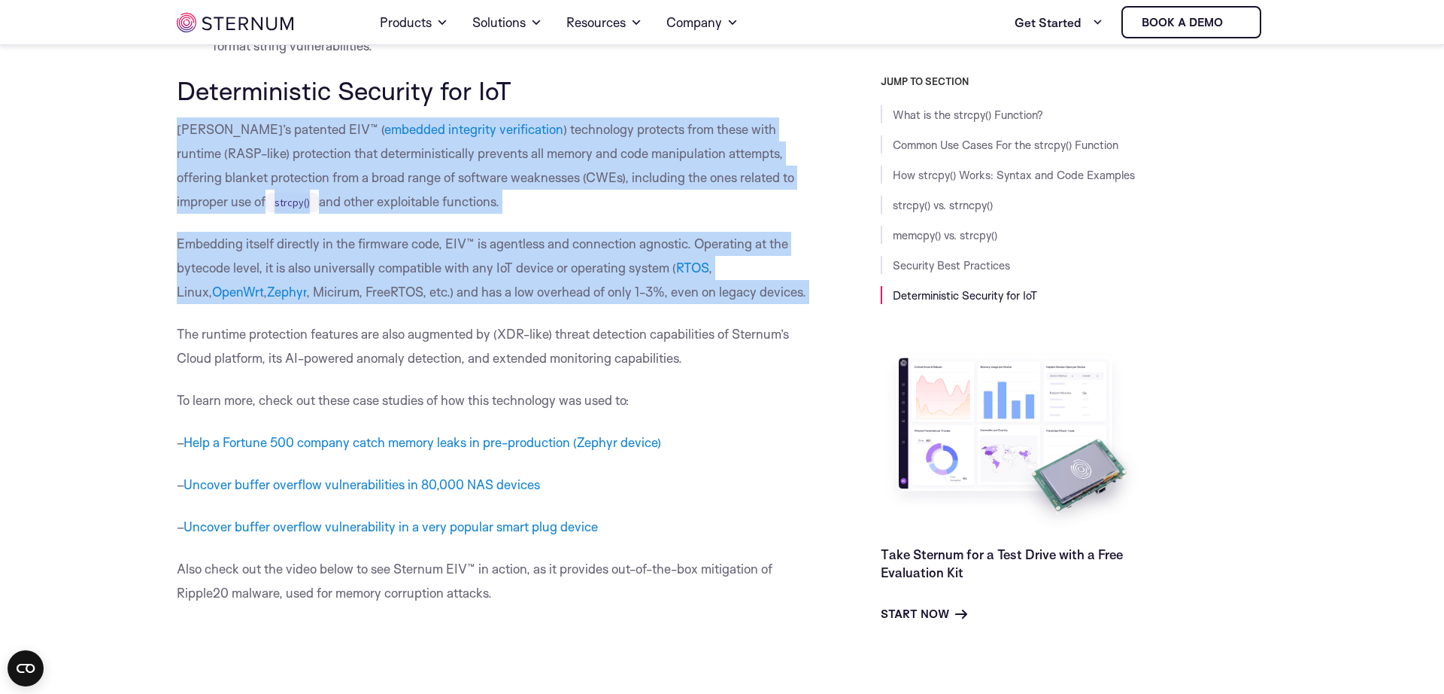
drag, startPoint x: 589, startPoint y: 162, endPoint x: 596, endPoint y: 127, distance: 36.0
click at [596, 127] on p "[PERSON_NAME]’s patented EIV™ ( embedded integrity verification ) technology pr…" at bounding box center [495, 165] width 636 height 96
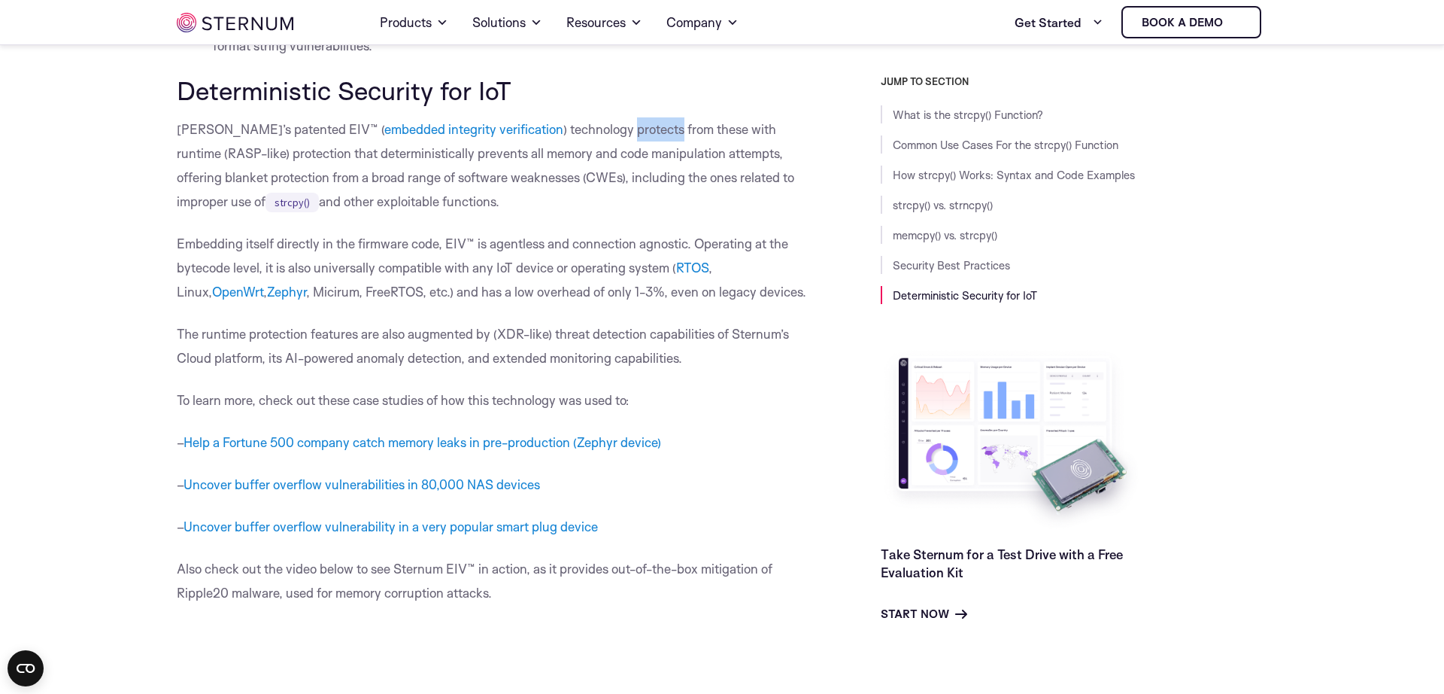
click at [596, 127] on p "[PERSON_NAME]’s patented EIV™ ( embedded integrity verification ) technology pr…" at bounding box center [495, 165] width 636 height 96
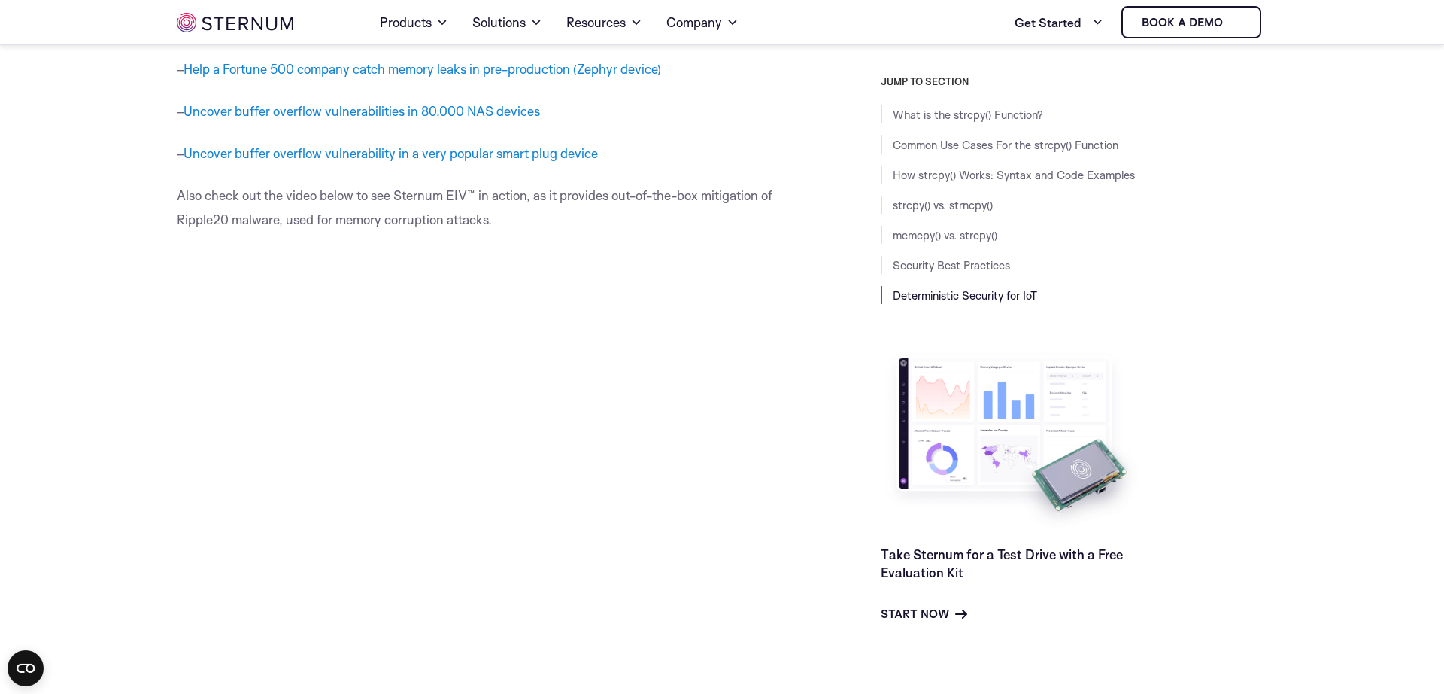
scroll to position [5180, 0]
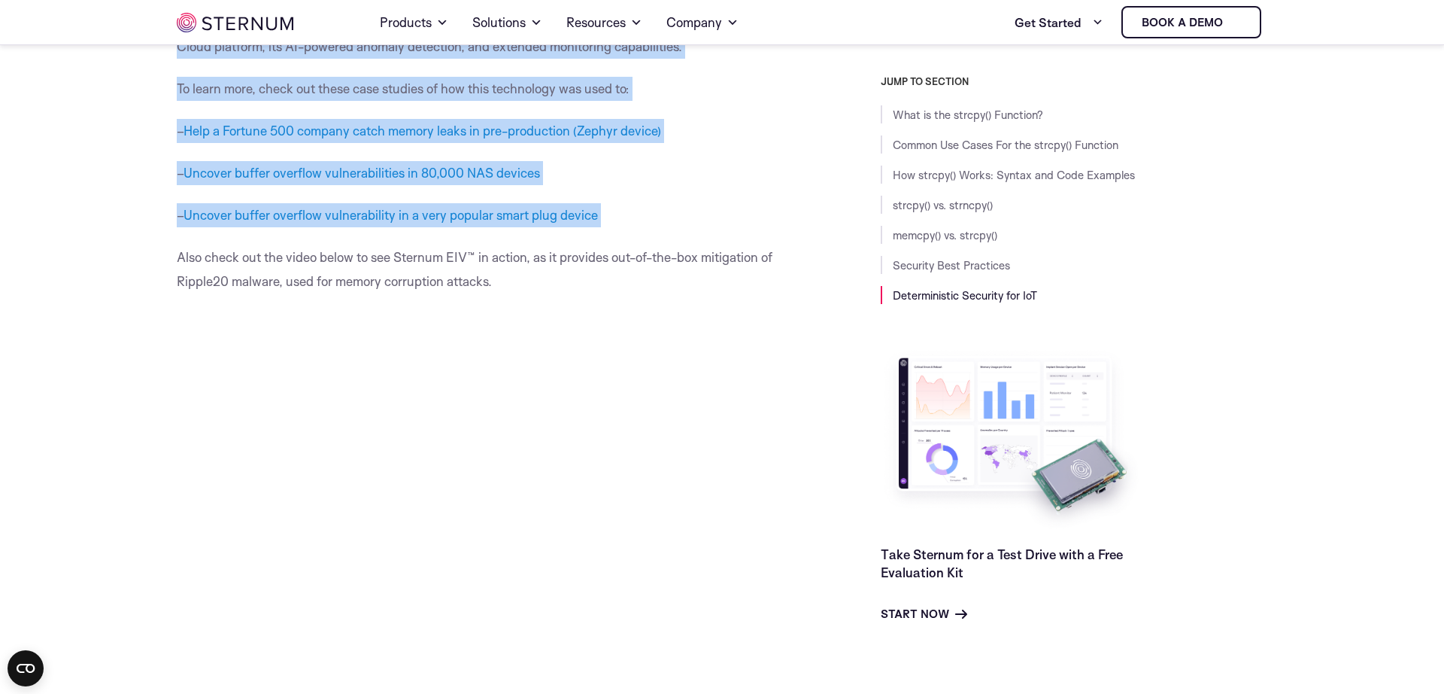
drag, startPoint x: 596, startPoint y: 127, endPoint x: 481, endPoint y: 268, distance: 181.3
click at [481, 268] on p "Also check out the video below to see Sternum EIV™ in action, as it provides ou…" at bounding box center [495, 269] width 636 height 48
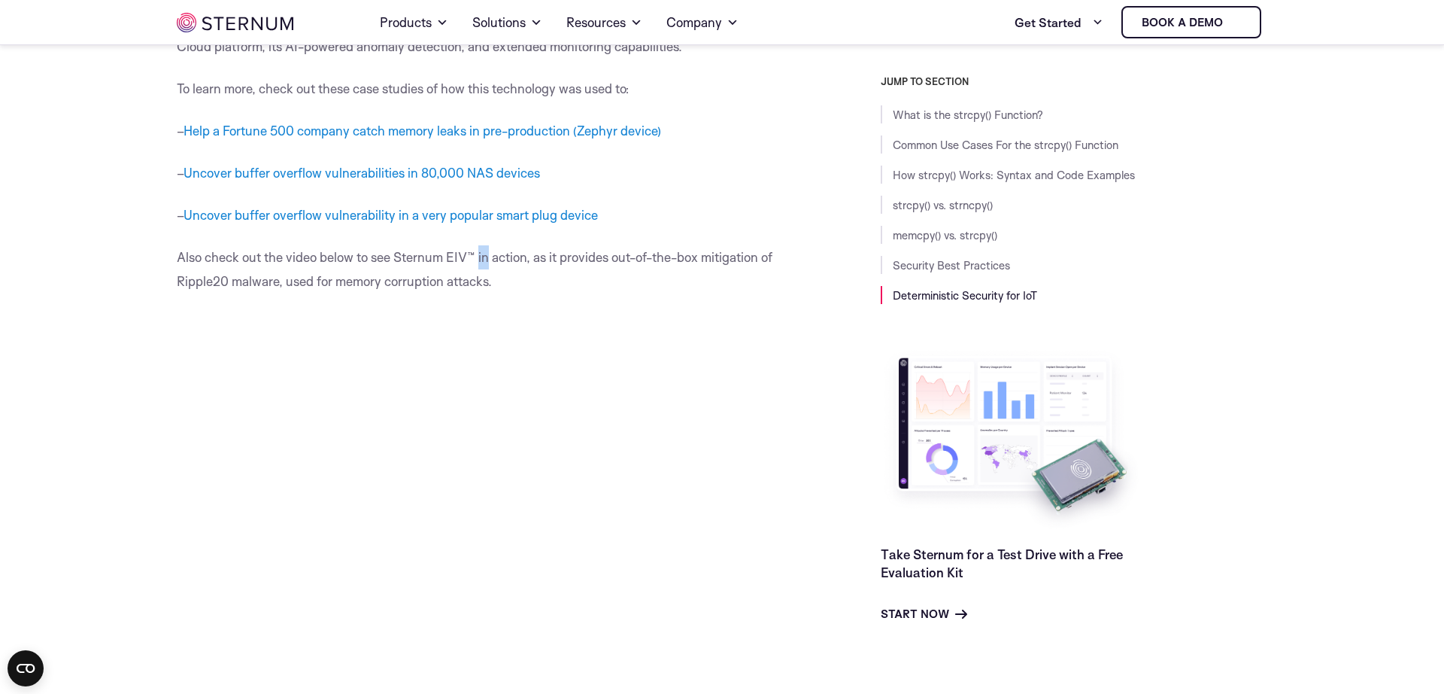
click at [481, 268] on p "Also check out the video below to see Sternum EIV™ in action, as it provides ou…" at bounding box center [495, 269] width 636 height 48
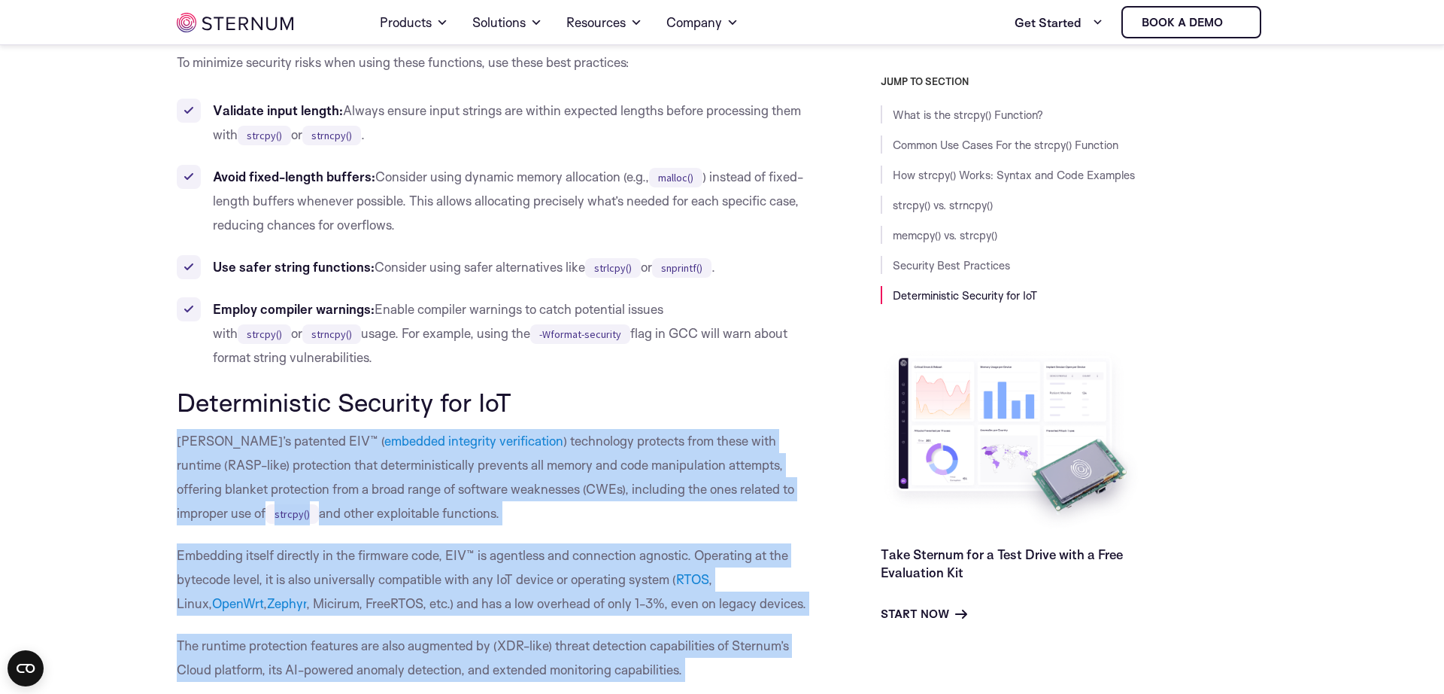
drag, startPoint x: 481, startPoint y: 268, endPoint x: 487, endPoint y: 456, distance: 188.1
click at [498, 450] on p "[PERSON_NAME]’s patented EIV™ ( embedded integrity verification ) technology pr…" at bounding box center [495, 477] width 636 height 96
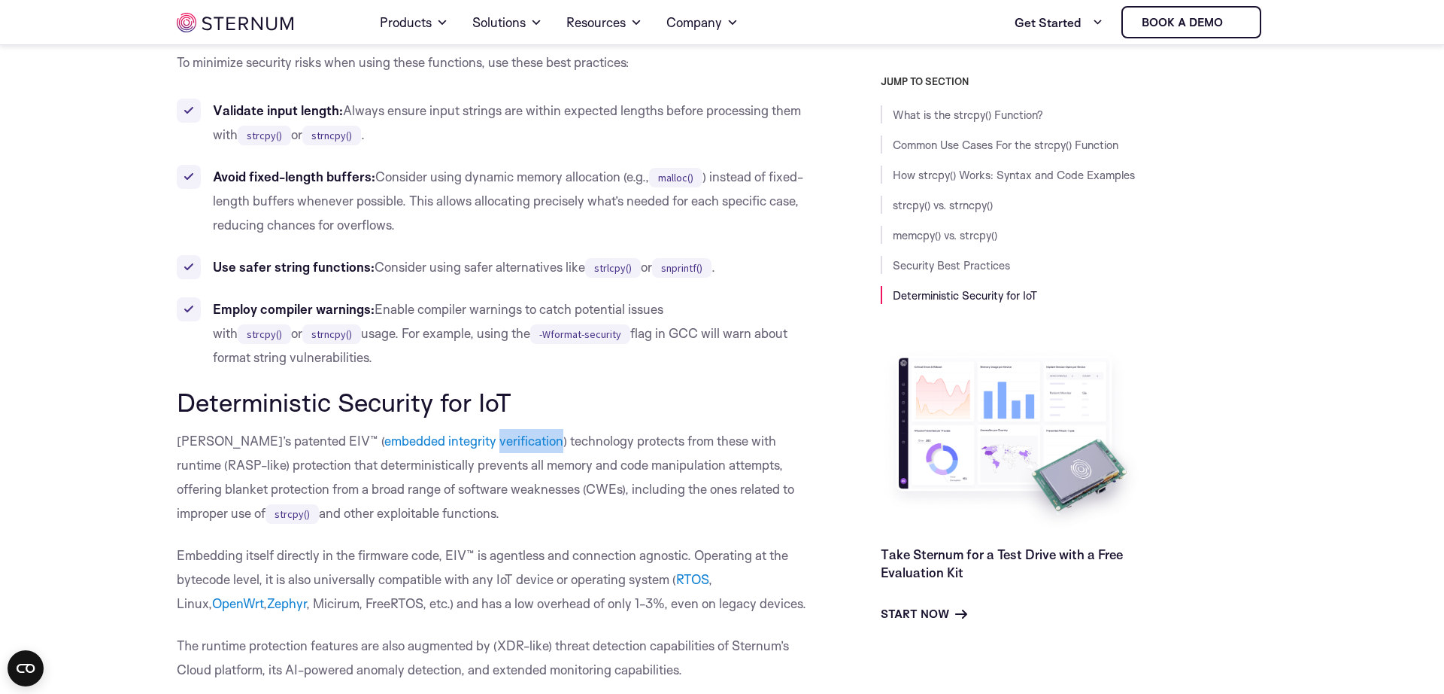
click at [498, 450] on p "[PERSON_NAME]’s patented EIV™ ( embedded integrity verification ) technology pr…" at bounding box center [495, 477] width 636 height 96
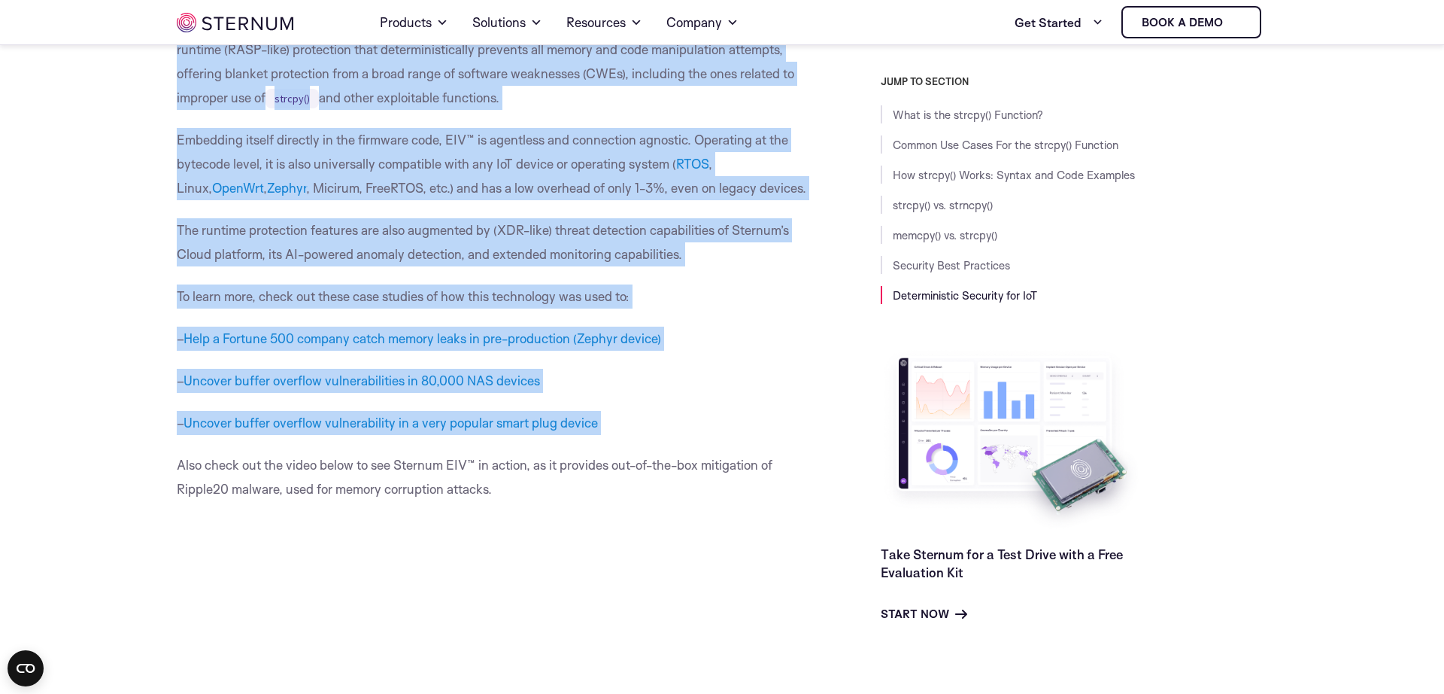
drag, startPoint x: 498, startPoint y: 450, endPoint x: 512, endPoint y: 485, distance: 38.1
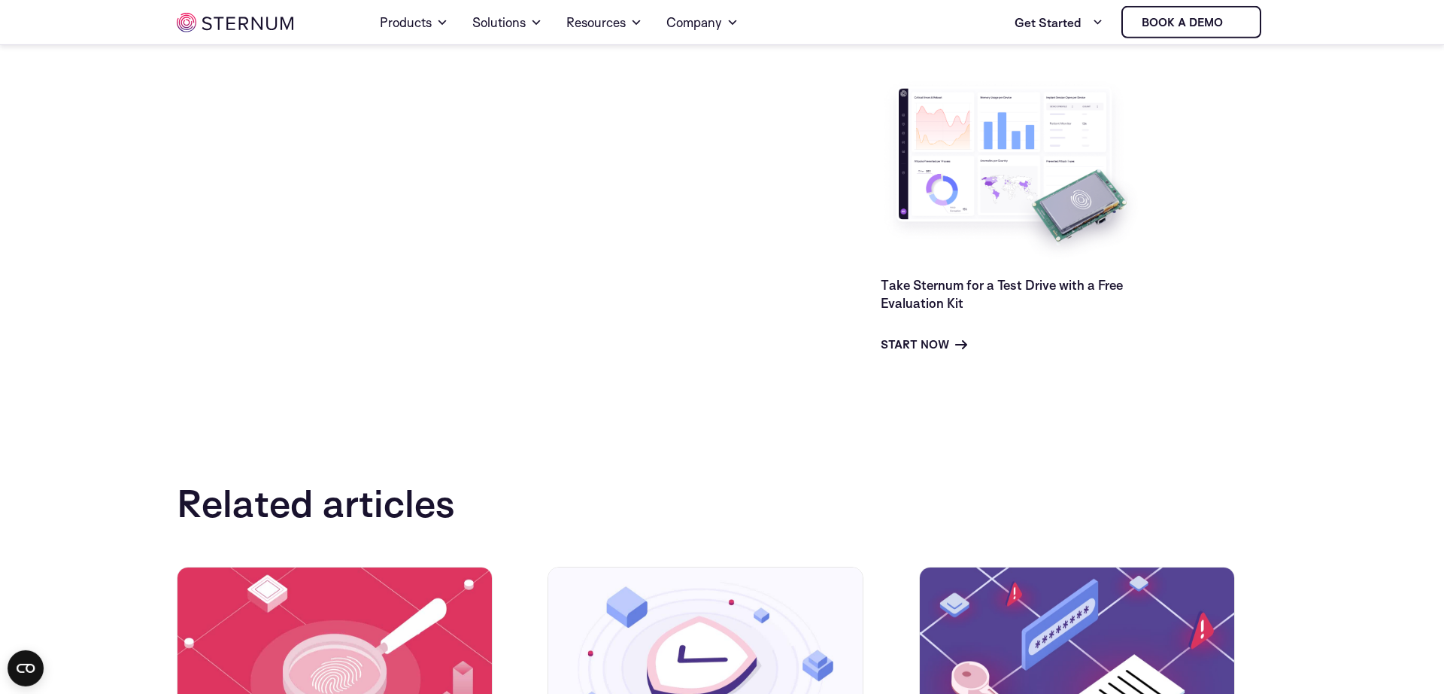
scroll to position [5906, 0]
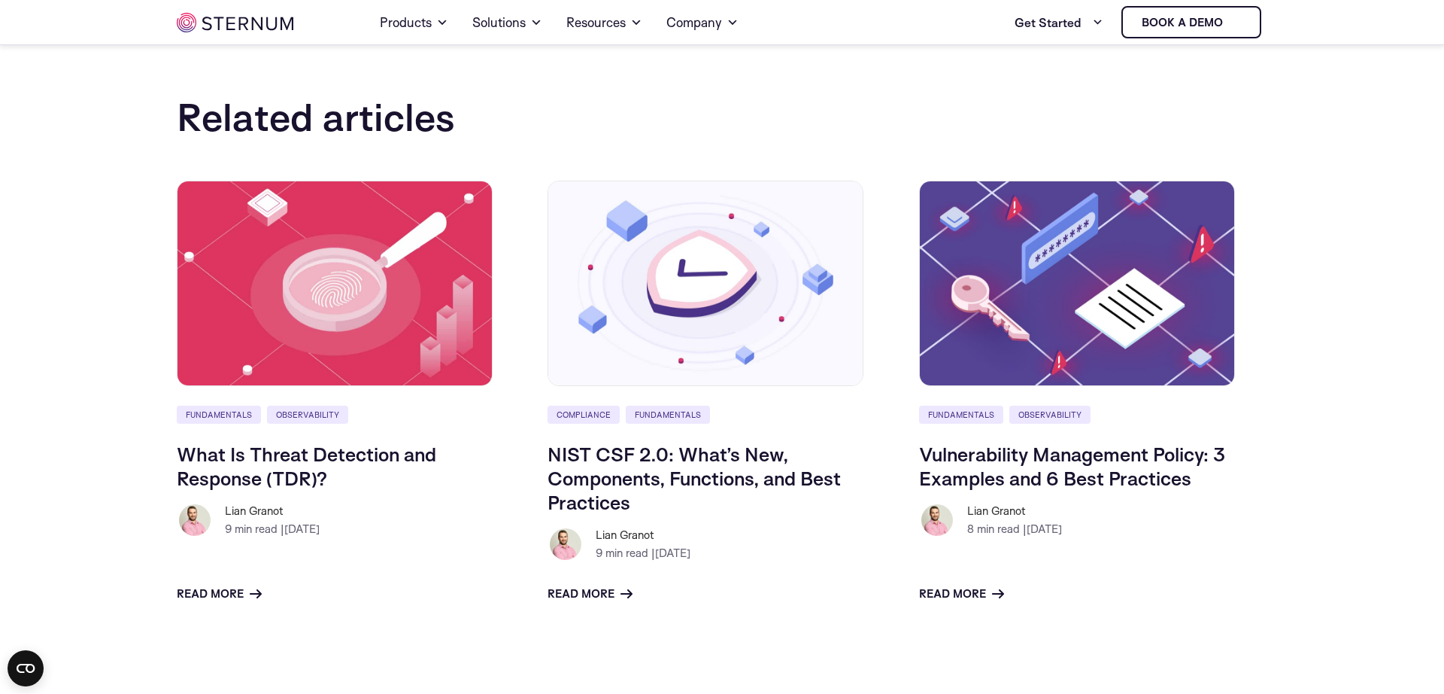
click at [356, 119] on h2 "Related articles" at bounding box center [722, 117] width 1091 height 44
drag, startPoint x: 356, startPoint y: 119, endPoint x: 1096, endPoint y: 626, distance: 897.1
click at [1096, 626] on div "Related articles Fundamentals Observability What Is Threat Detection and Respon…" at bounding box center [722, 379] width 1091 height 581
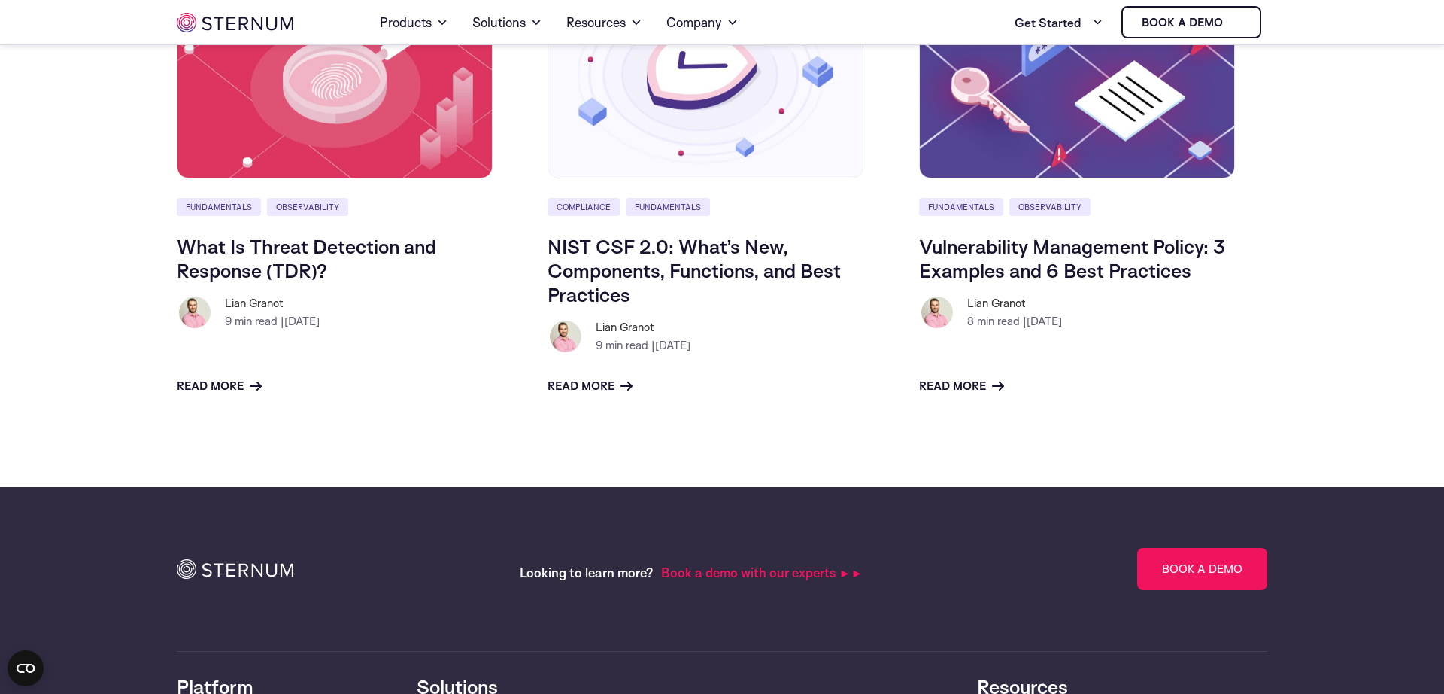
scroll to position [6529, 0]
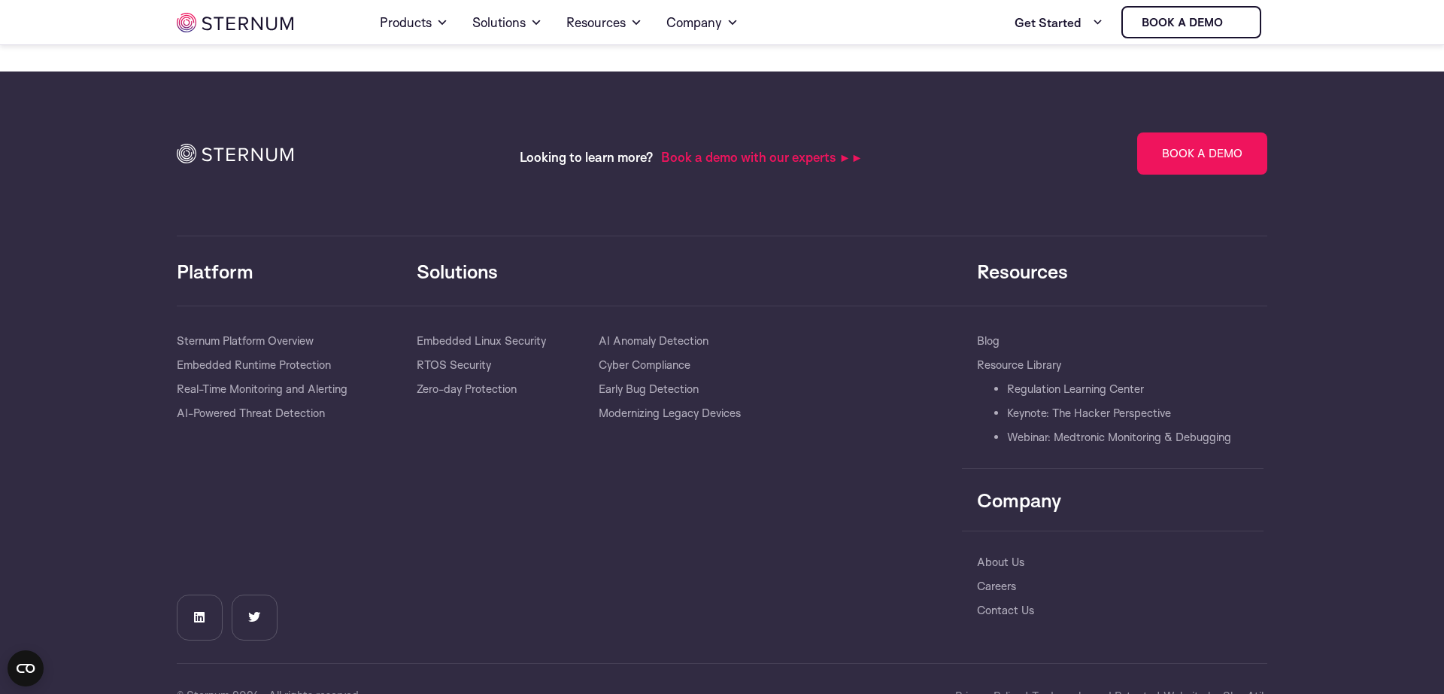
click at [1146, 644] on div "Looking to learn more? Book a demo with our experts ►► Book a Demo Lorem ipsum …" at bounding box center [722, 418] width 1091 height 573
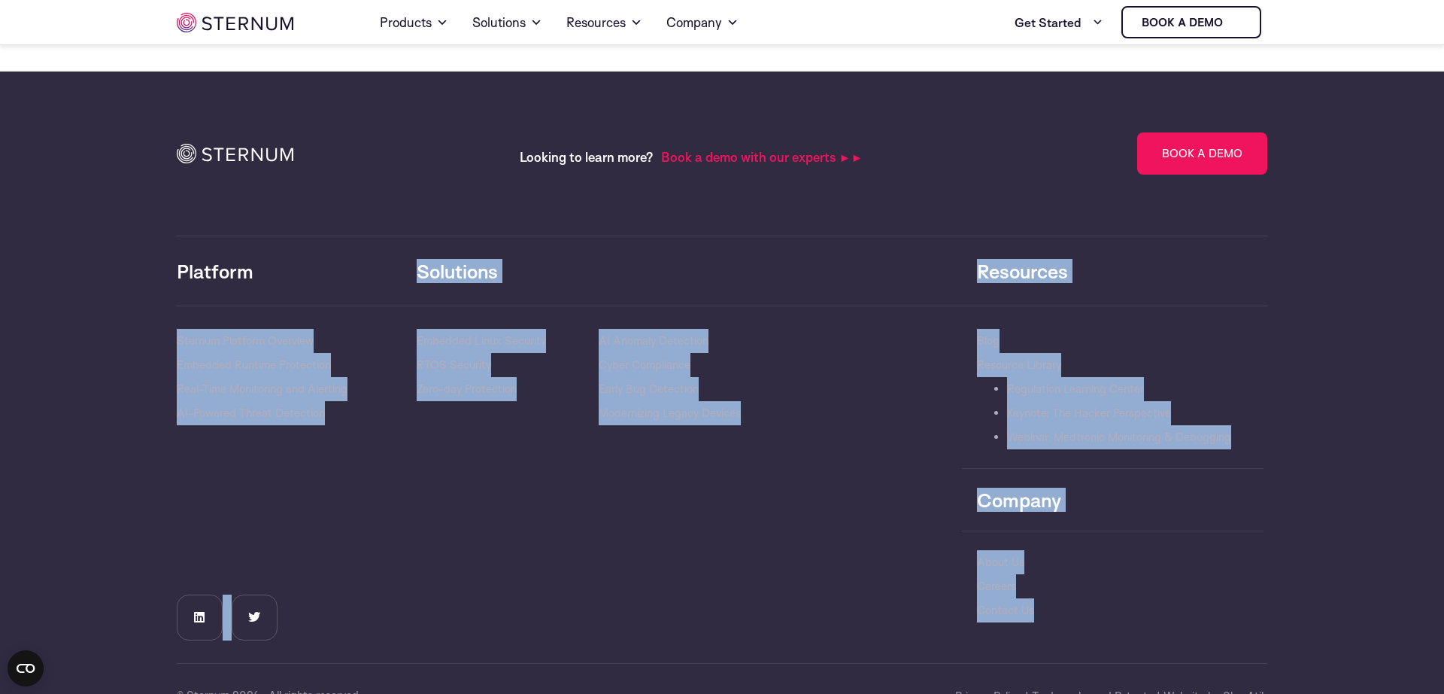
drag, startPoint x: 1146, startPoint y: 644, endPoint x: 408, endPoint y: 281, distance: 822.2
click at [404, 278] on div "Looking to learn more? Book a demo with our experts ►► Book a Demo Lorem ipsum …" at bounding box center [722, 418] width 1091 height 573
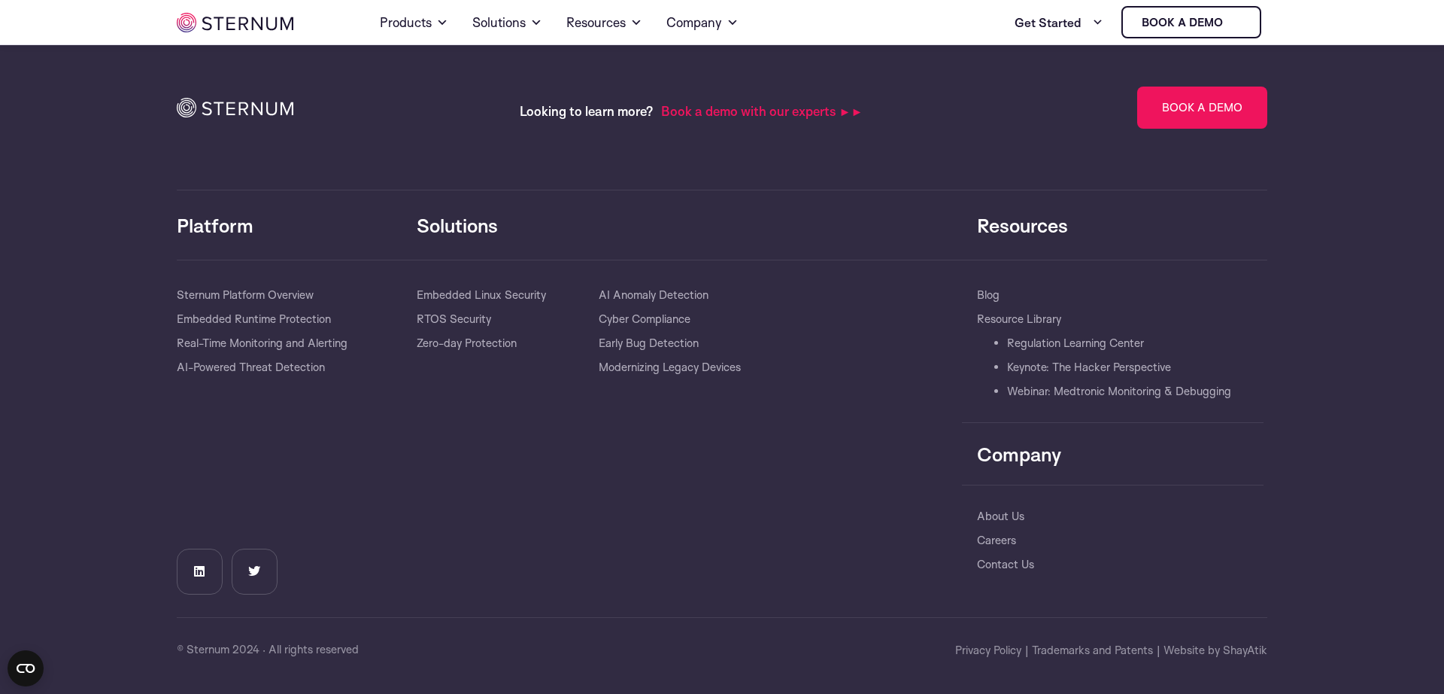
click at [1224, 666] on section "Looking to learn more? Book a demo with our experts ►► Book a Demo Lorem ipsum …" at bounding box center [722, 360] width 1444 height 668
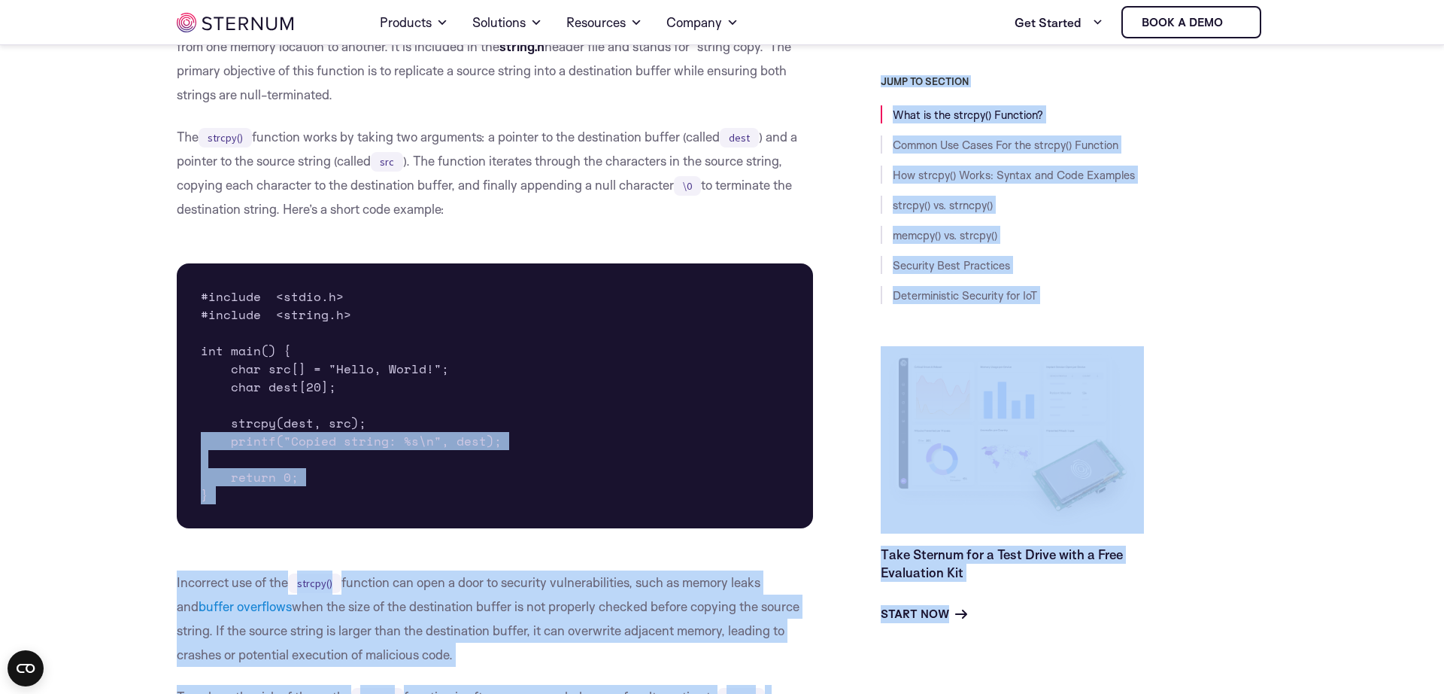
scroll to position [0, 0]
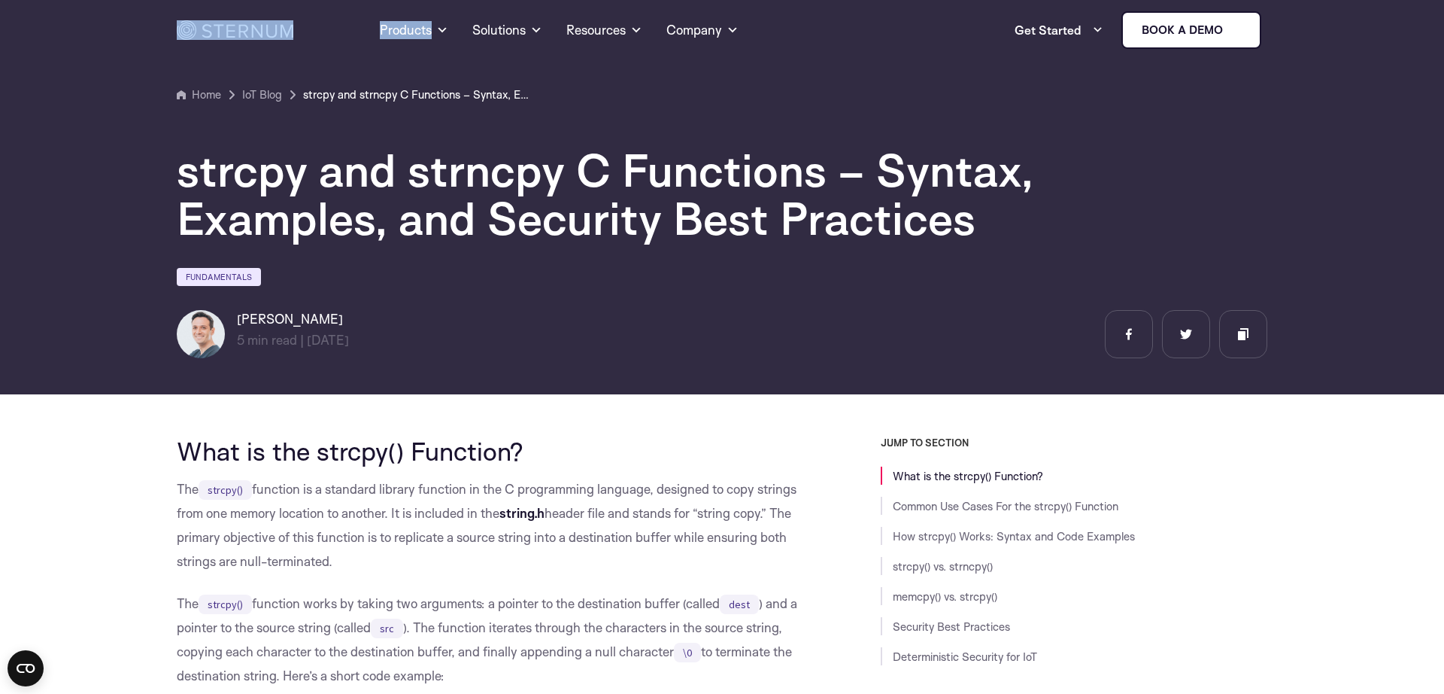
drag, startPoint x: 1224, startPoint y: 666, endPoint x: 59, endPoint y: 18, distance: 1333.4
click at [596, 382] on section "Home IoT Blog" at bounding box center [722, 191] width 1444 height 405
